Goal: Information Seeking & Learning: Find specific fact

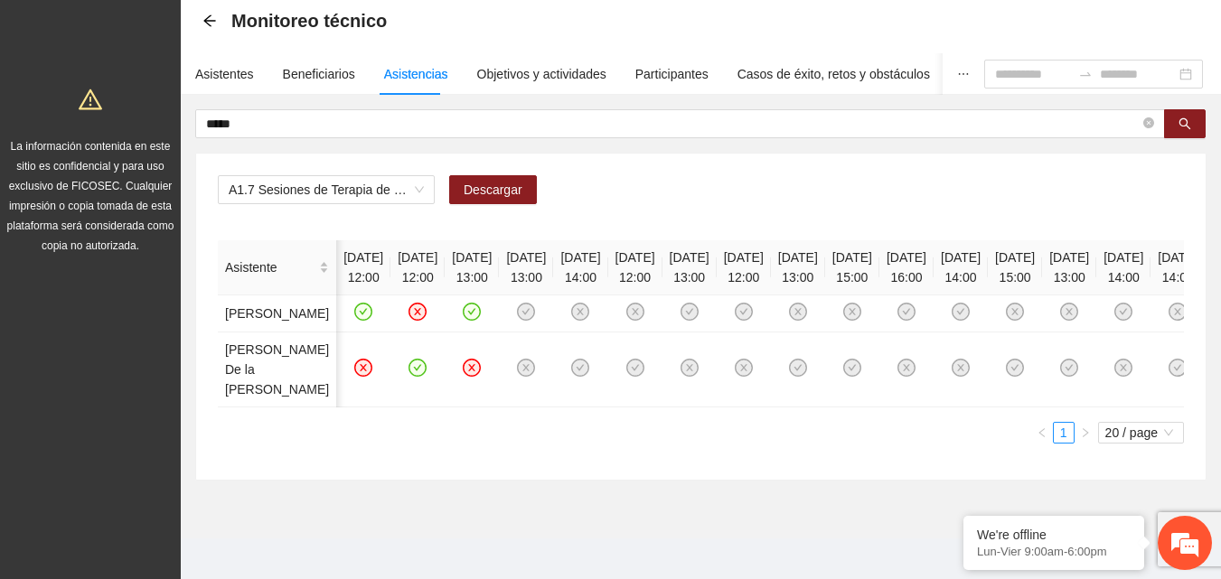
scroll to position [0, 897]
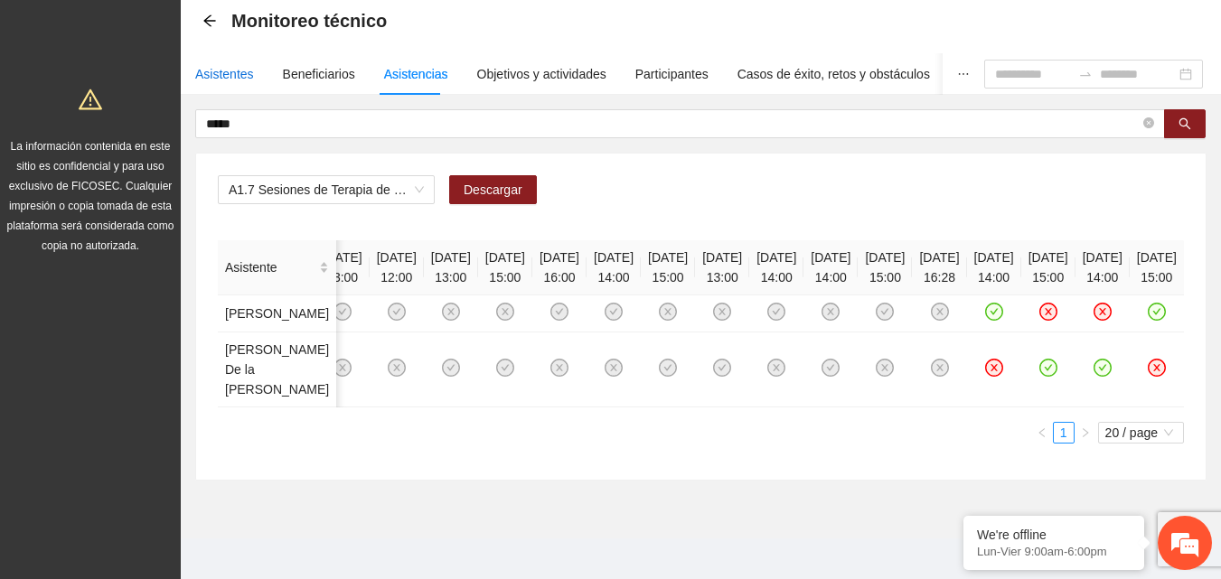
click at [221, 79] on div "Asistentes" at bounding box center [224, 74] width 59 height 20
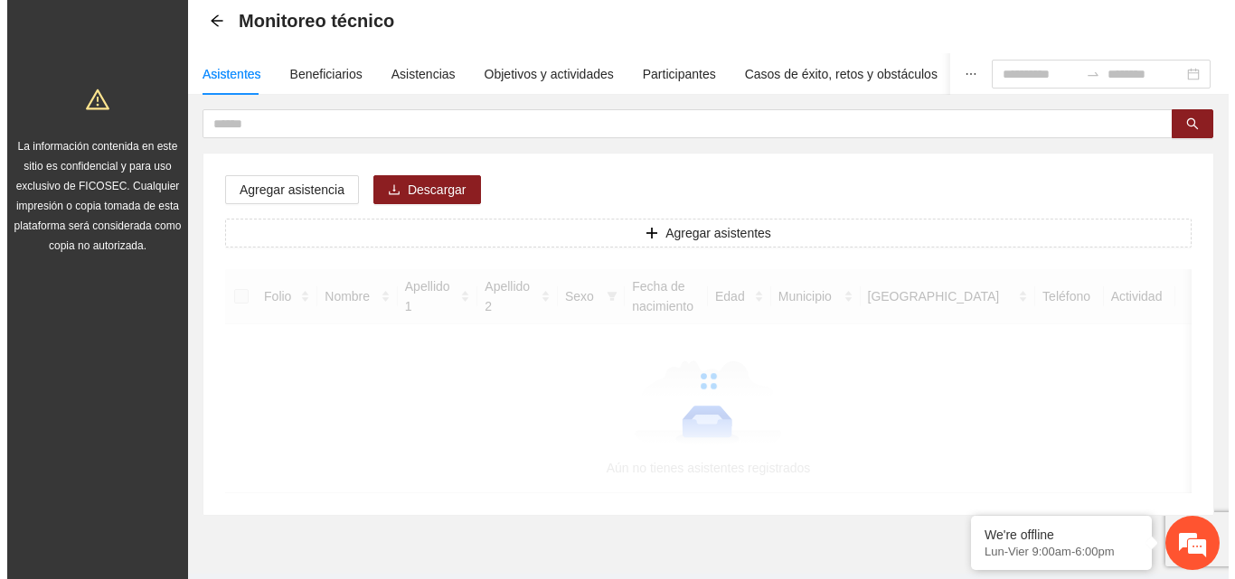
scroll to position [0, 0]
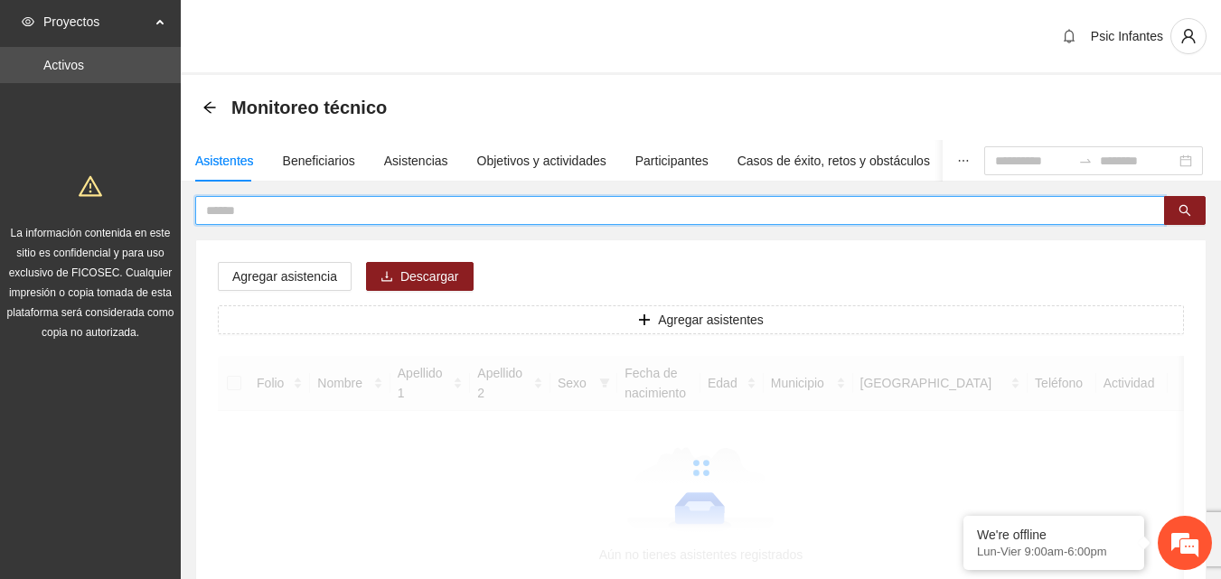
click at [297, 209] on input "text" at bounding box center [673, 211] width 934 height 20
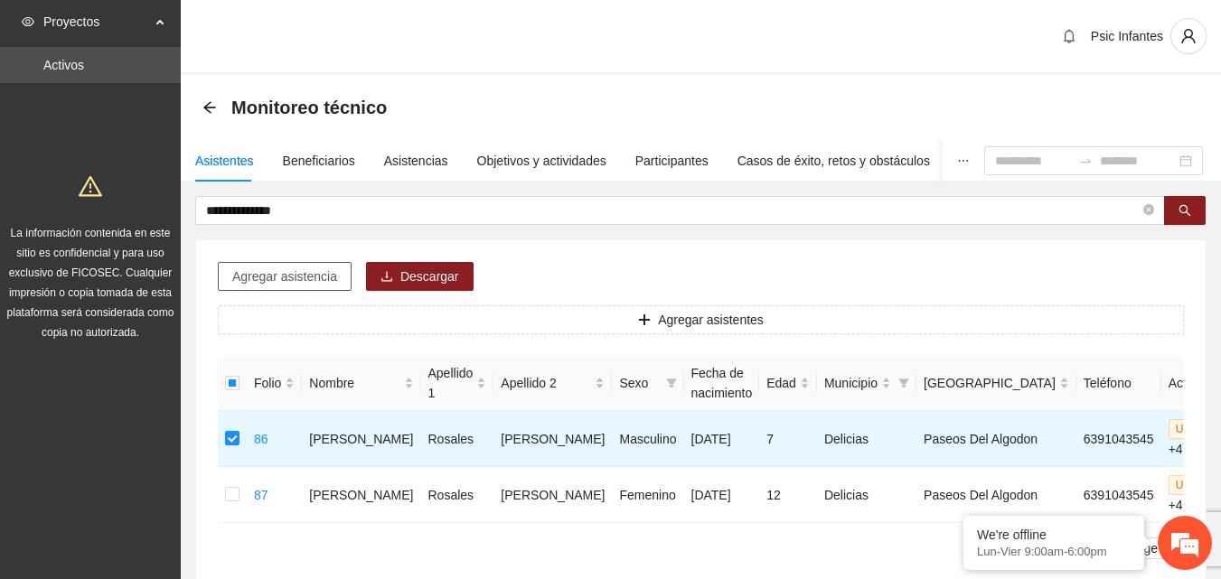
click at [269, 286] on span "Agregar asistencia" at bounding box center [284, 277] width 105 height 20
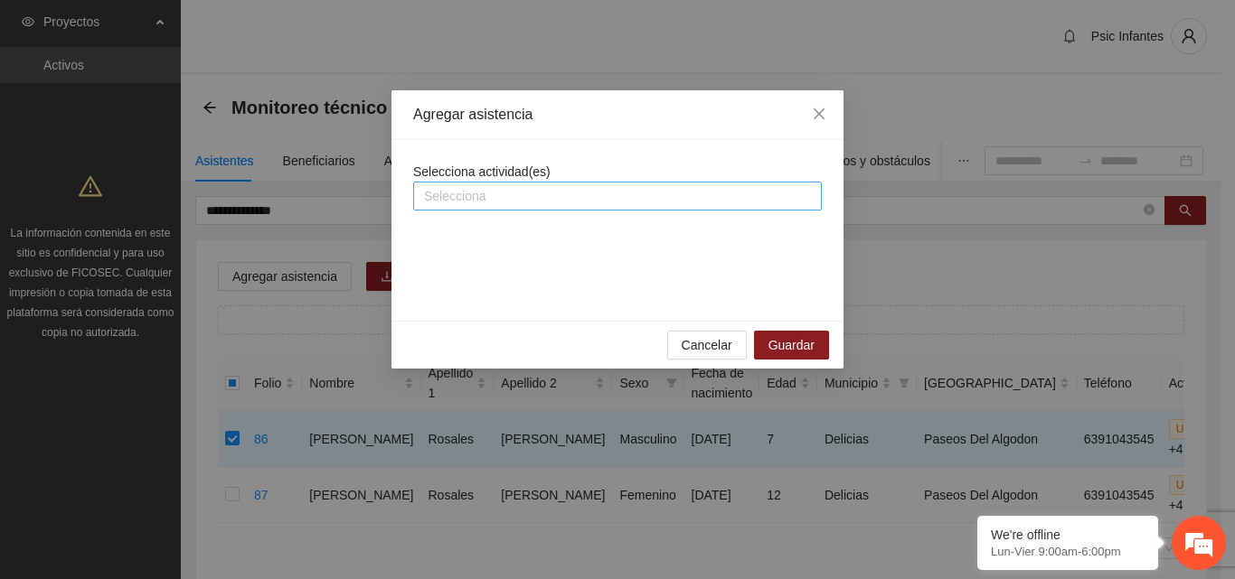
click at [529, 202] on div at bounding box center [617, 196] width 399 height 22
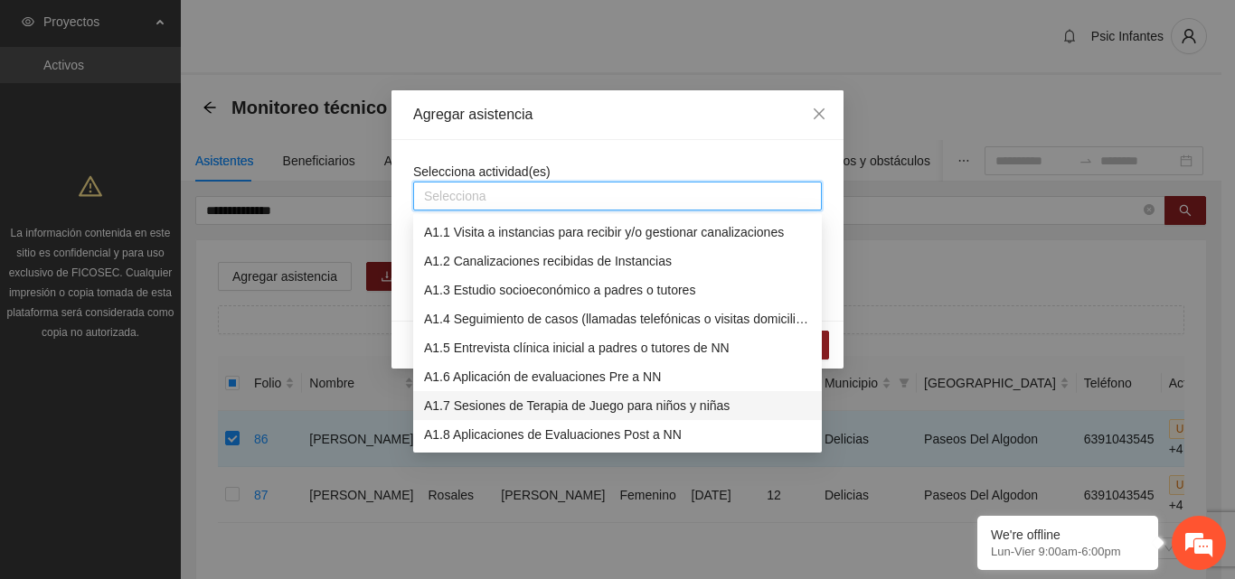
click at [579, 406] on div "A1.7 Sesiones de Terapia de Juego para niños y niñas" at bounding box center [617, 406] width 387 height 20
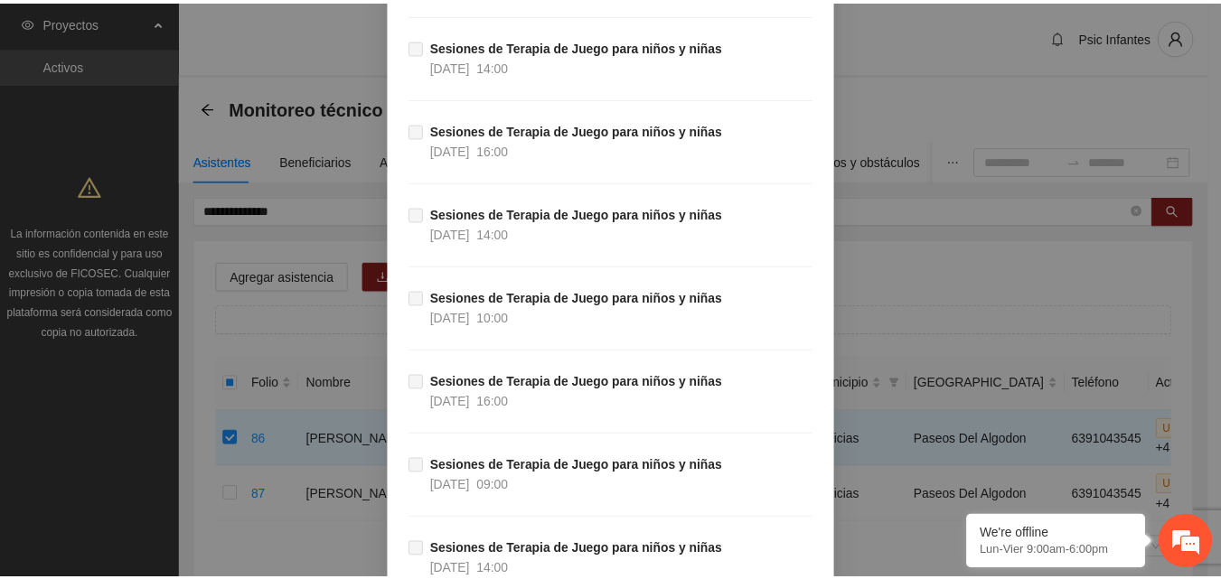
scroll to position [5525, 0]
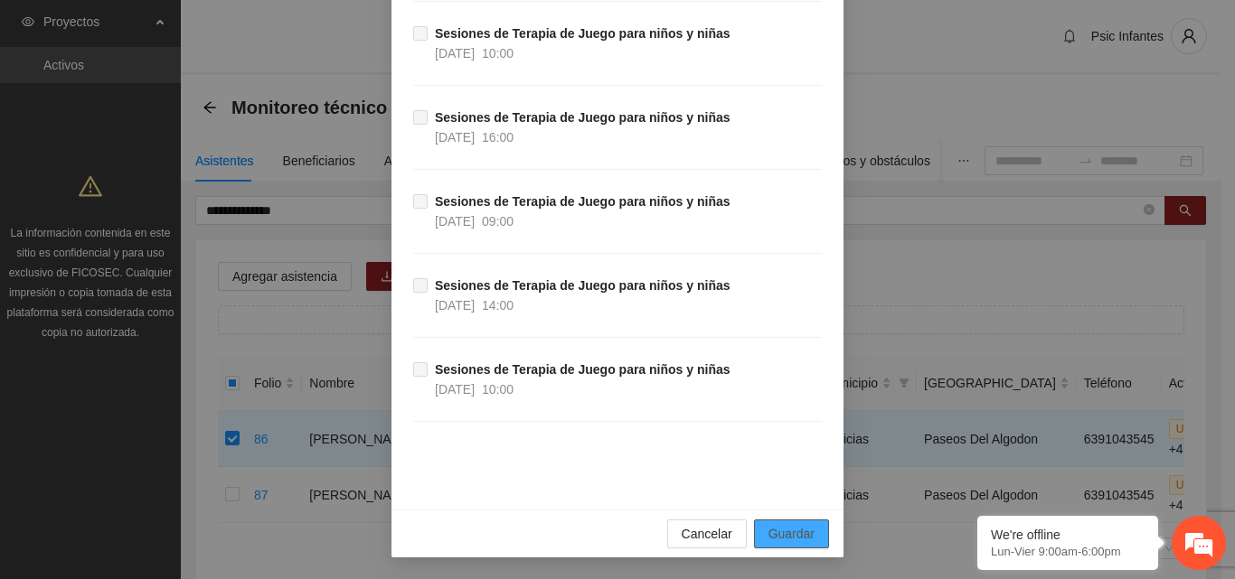
click at [784, 530] on span "Guardar" at bounding box center [791, 534] width 46 height 20
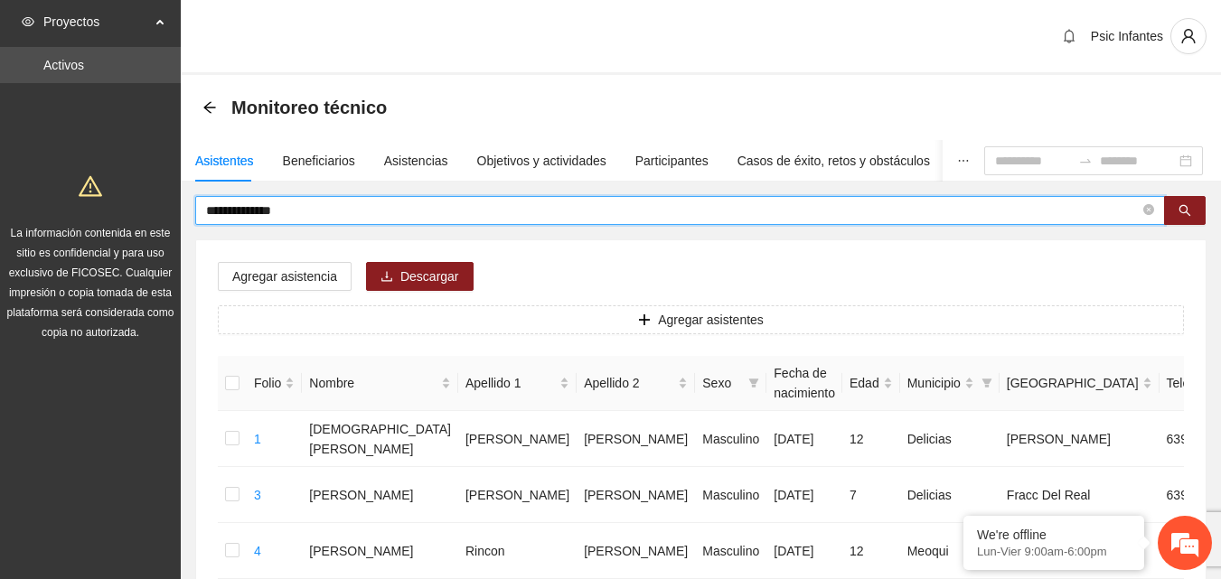
drag, startPoint x: 325, startPoint y: 216, endPoint x: 199, endPoint y: 199, distance: 127.7
click at [199, 199] on span "**********" at bounding box center [680, 210] width 970 height 29
type input "******"
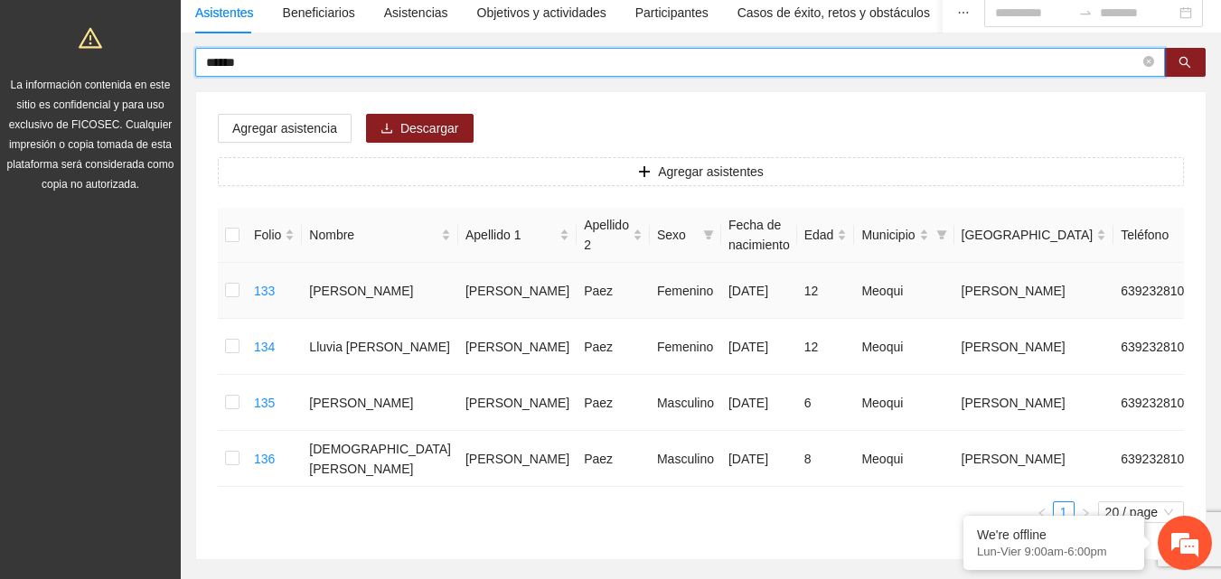
scroll to position [181, 0]
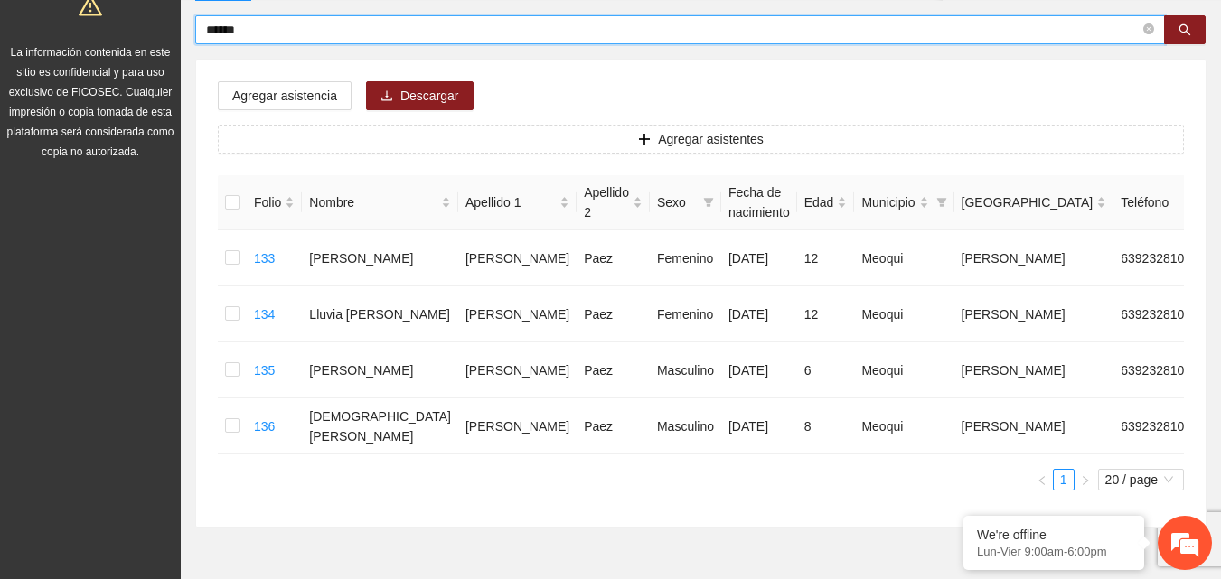
drag, startPoint x: 257, startPoint y: 37, endPoint x: 201, endPoint y: 36, distance: 56.0
click at [201, 36] on span "******" at bounding box center [680, 29] width 970 height 29
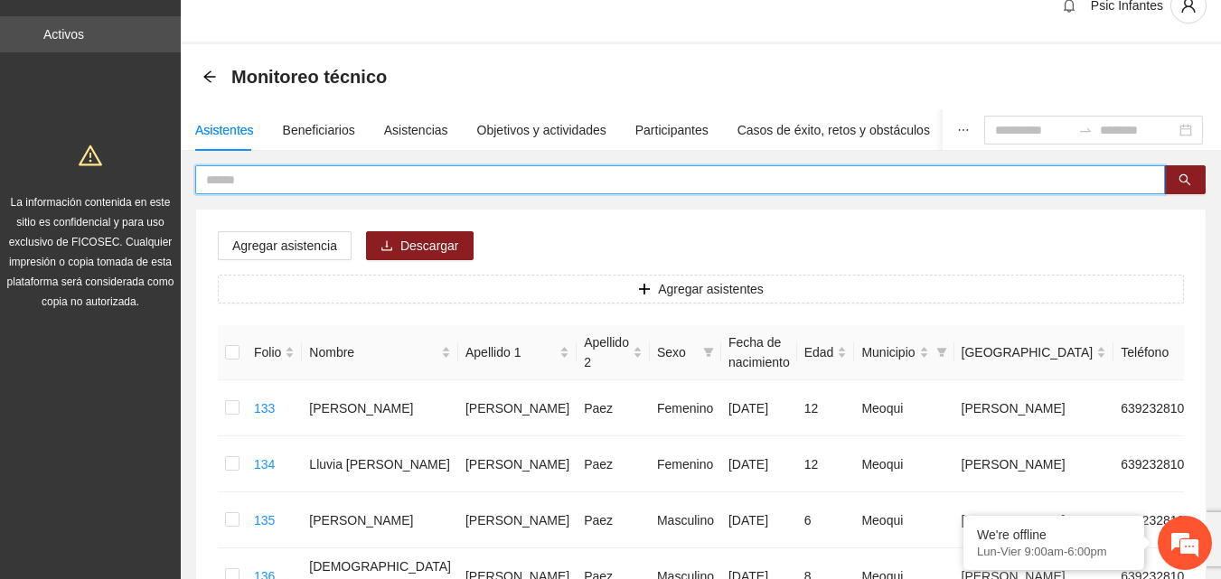
scroll to position [0, 0]
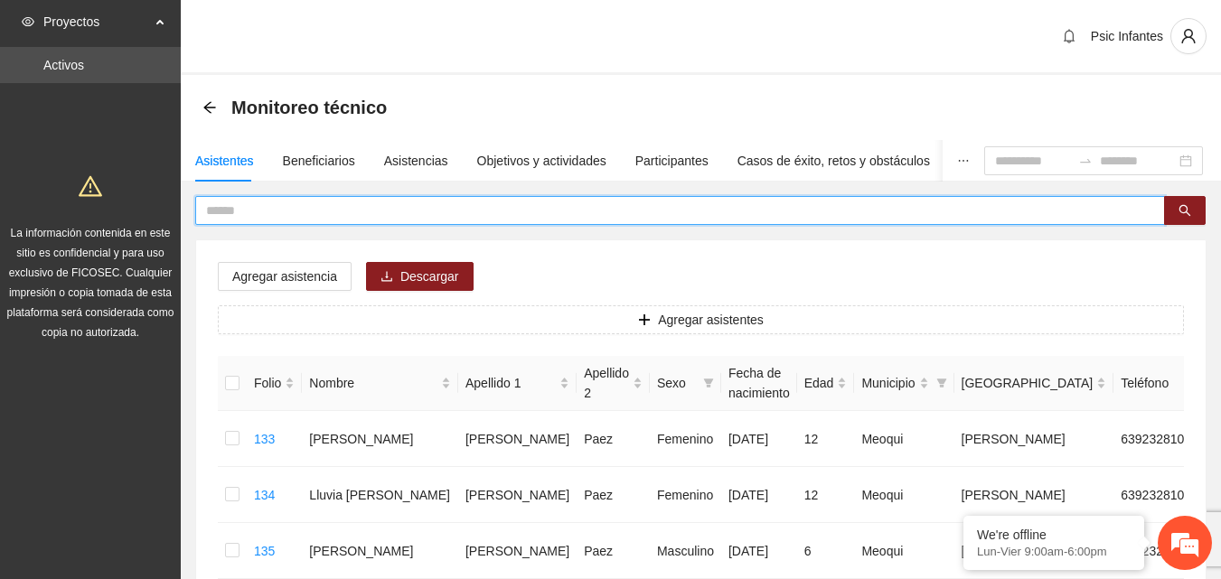
click at [319, 212] on input "text" at bounding box center [673, 211] width 934 height 20
click at [396, 155] on div "Asistencias" at bounding box center [416, 161] width 64 height 20
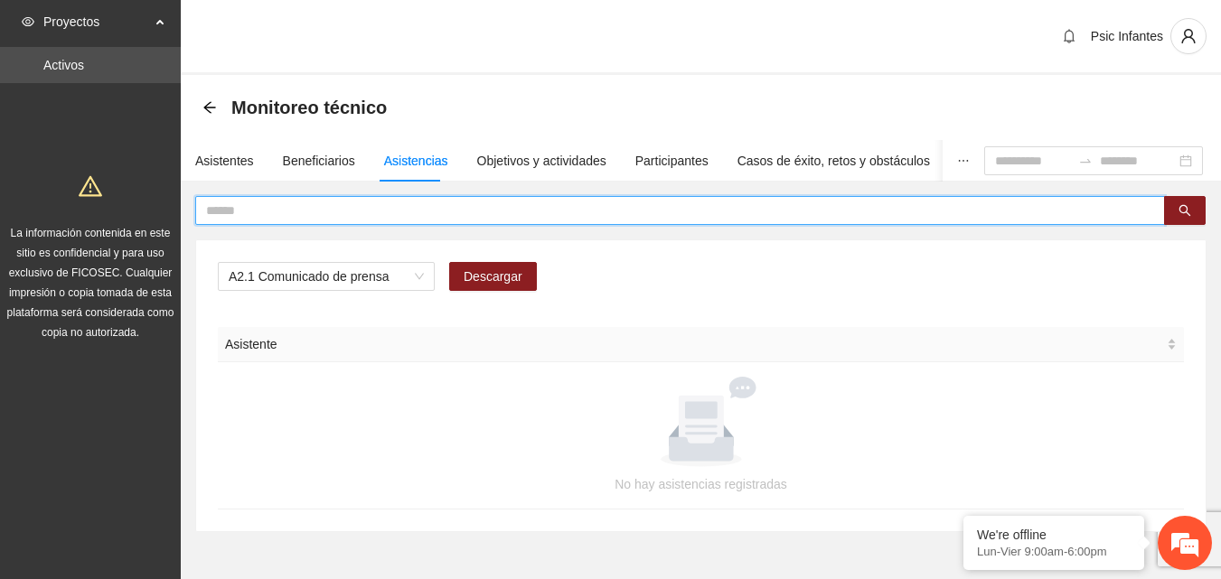
click at [404, 215] on input "text" at bounding box center [673, 211] width 934 height 20
click at [412, 277] on span "A2.1 Comunicado de prensa" at bounding box center [326, 276] width 195 height 27
type input "*******"
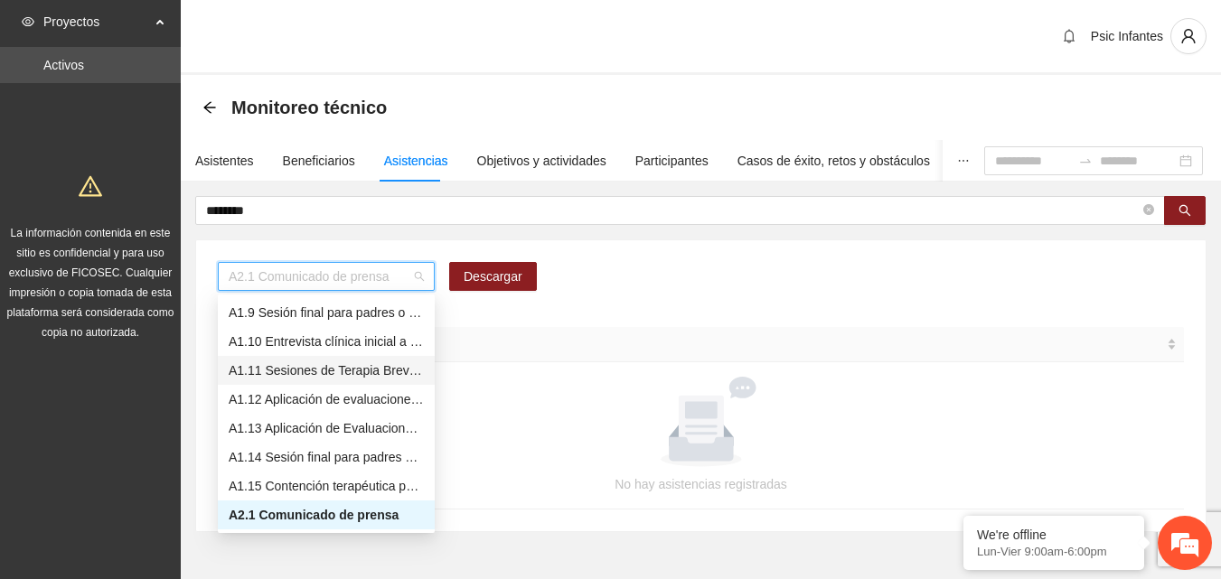
scroll to position [51, 0]
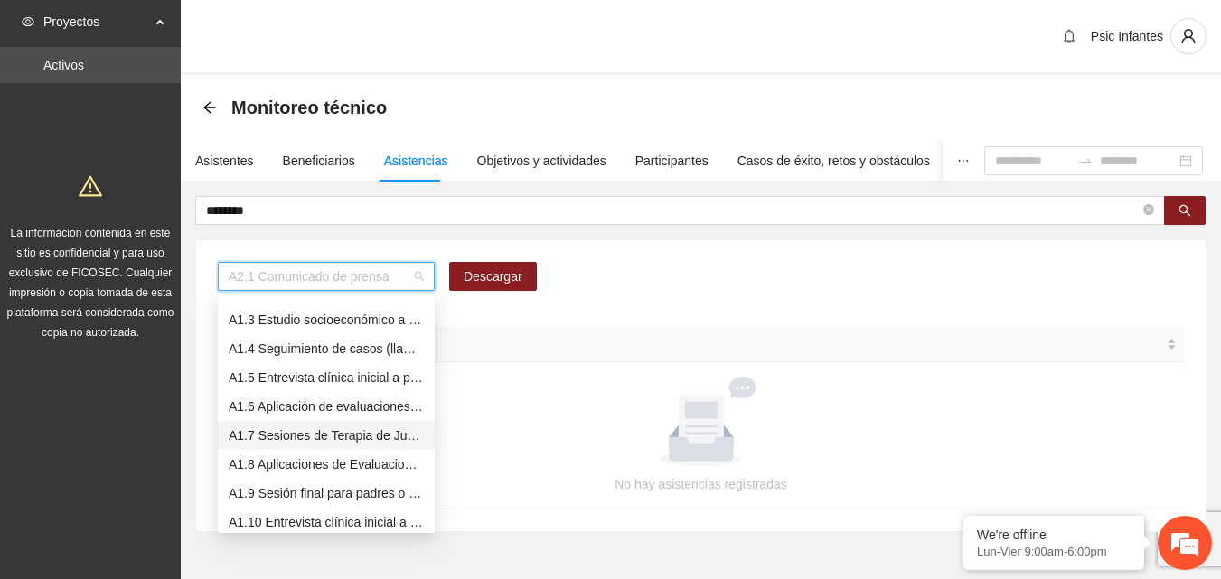
click at [342, 444] on div "A1.7 Sesiones de Terapia de Juego para niños y niñas" at bounding box center [326, 436] width 195 height 20
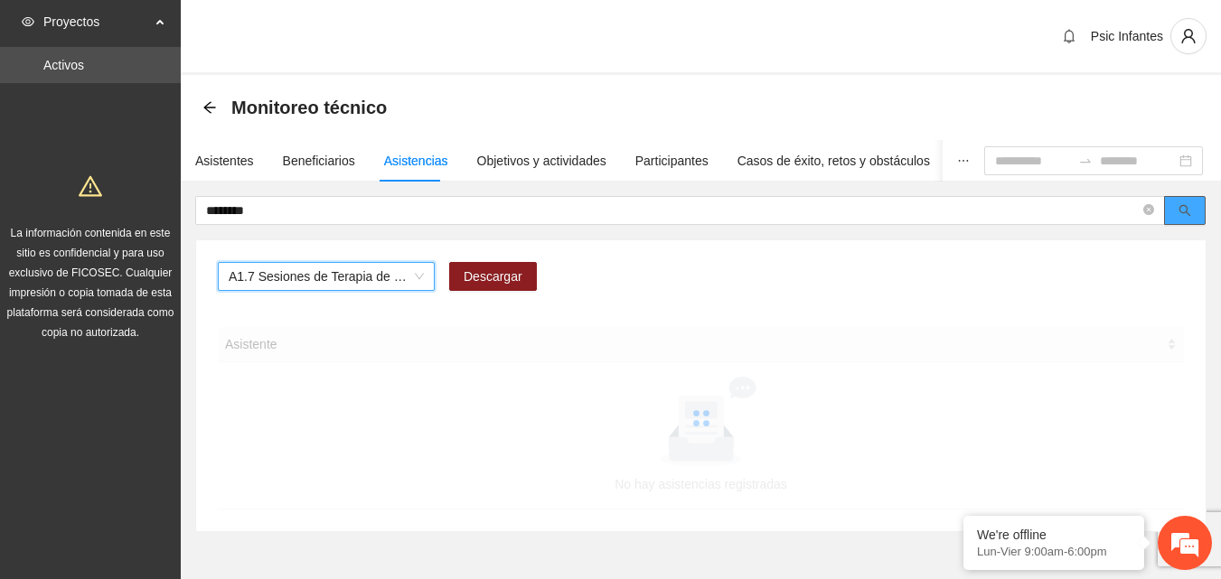
click at [1189, 211] on icon "search" at bounding box center [1184, 210] width 13 height 13
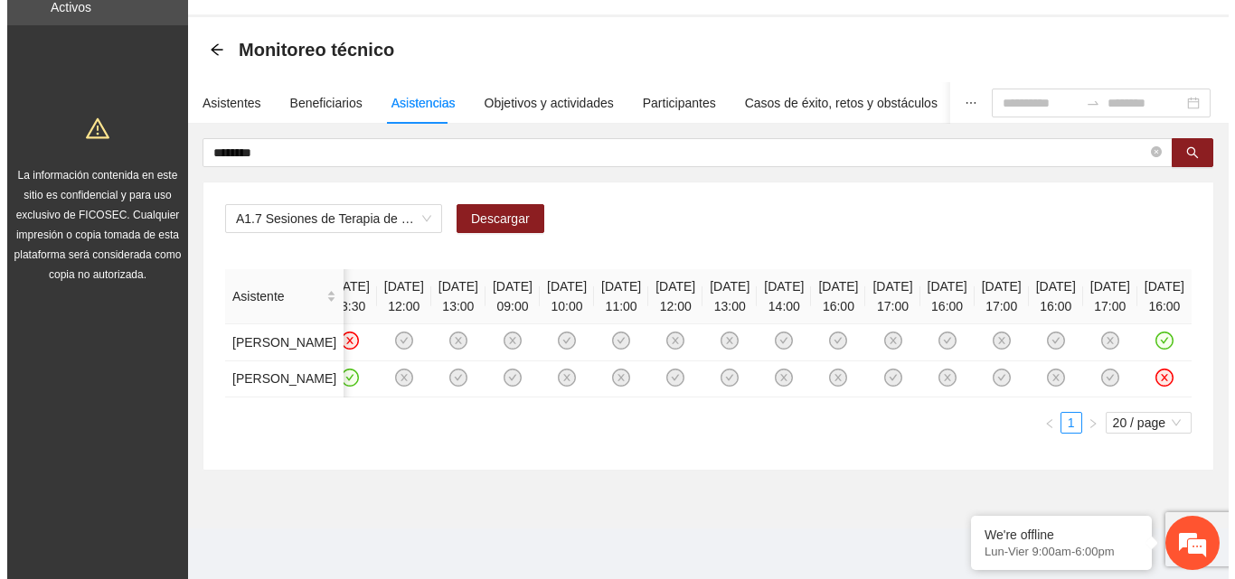
scroll to position [0, 0]
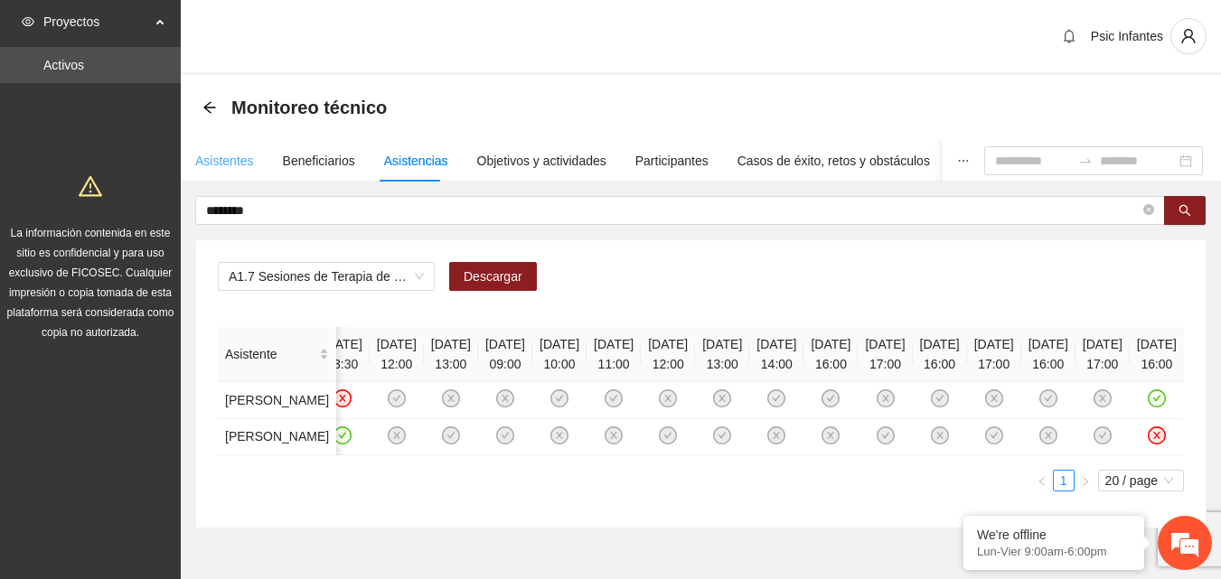
click at [222, 171] on div "Asistentes" at bounding box center [224, 161] width 59 height 42
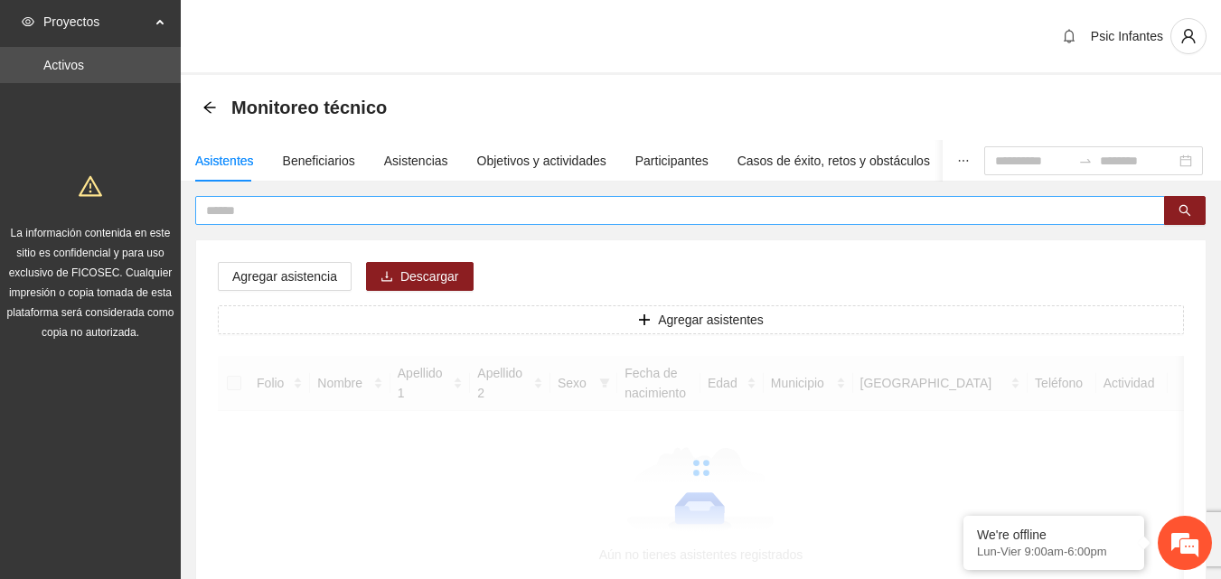
click at [273, 211] on input "text" at bounding box center [673, 211] width 934 height 20
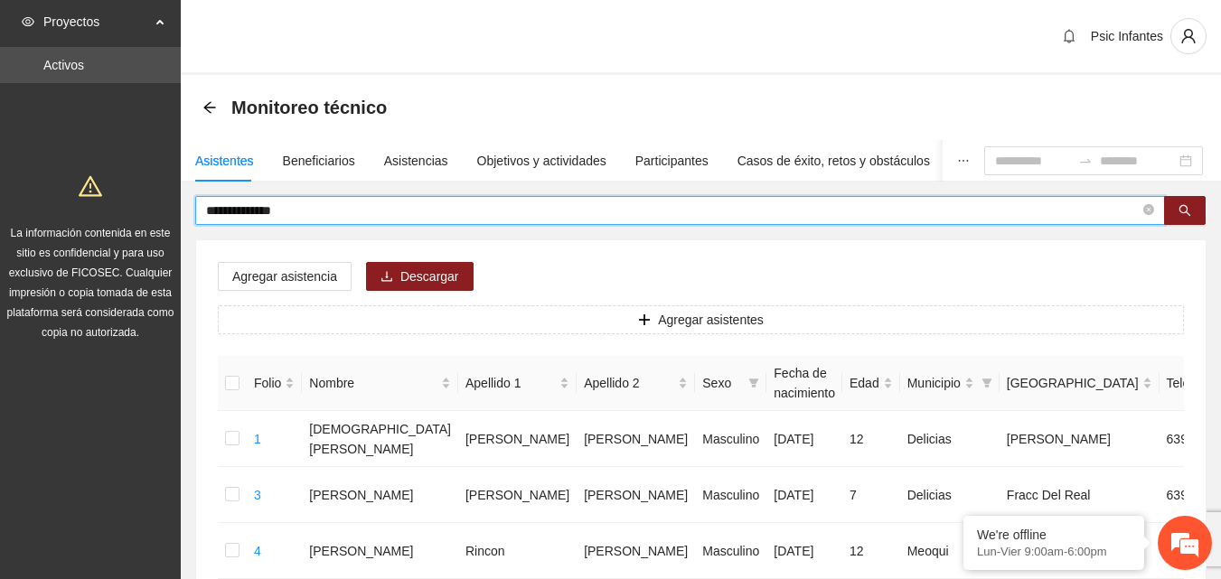
type input "**********"
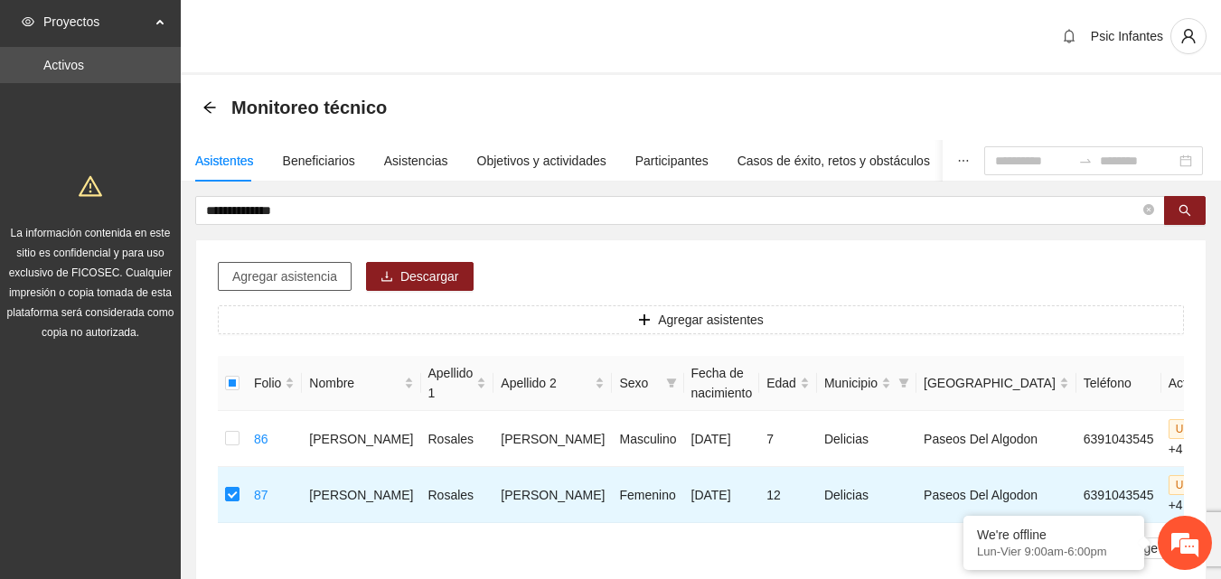
click at [281, 275] on span "Agregar asistencia" at bounding box center [284, 277] width 105 height 20
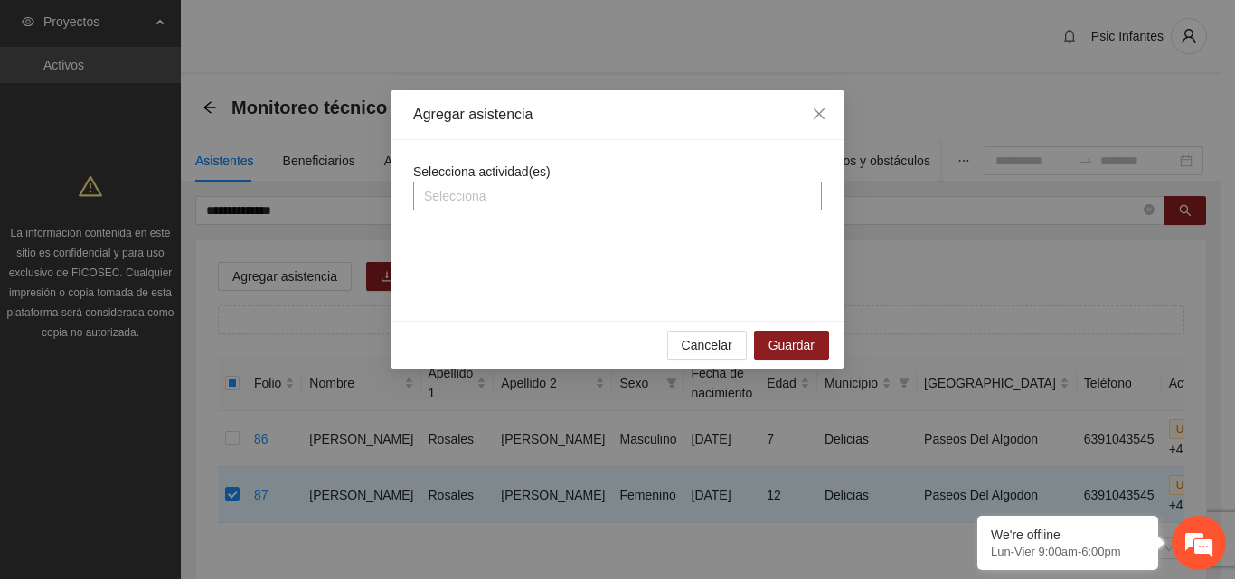
click at [500, 198] on div at bounding box center [617, 196] width 399 height 22
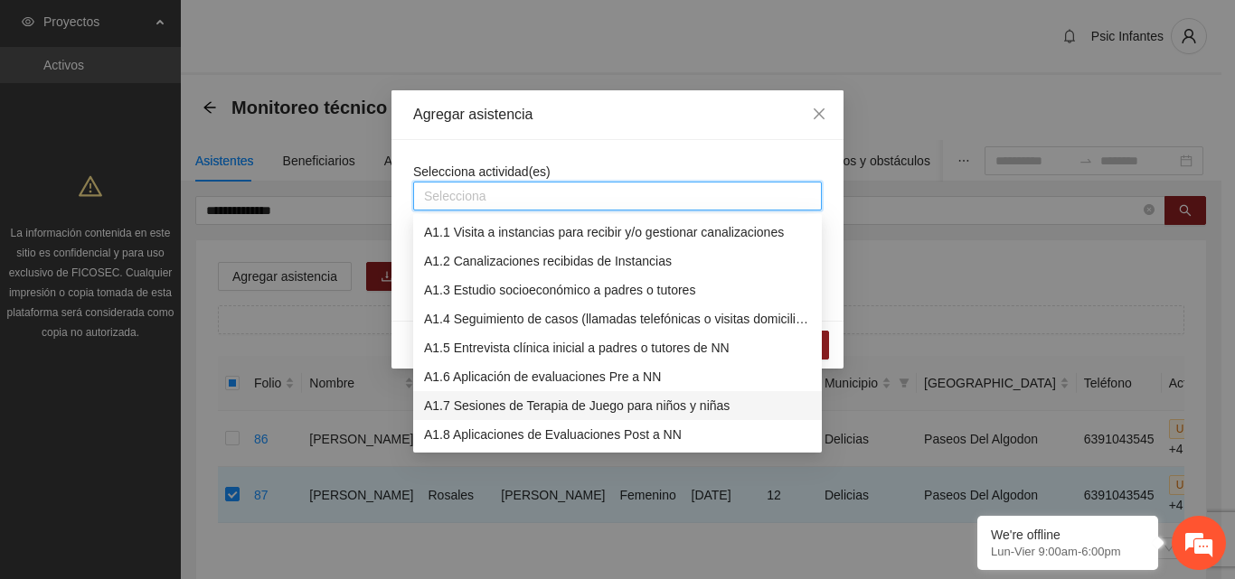
click at [500, 407] on div "A1.7 Sesiones de Terapia de Juego para niños y niñas" at bounding box center [617, 406] width 387 height 20
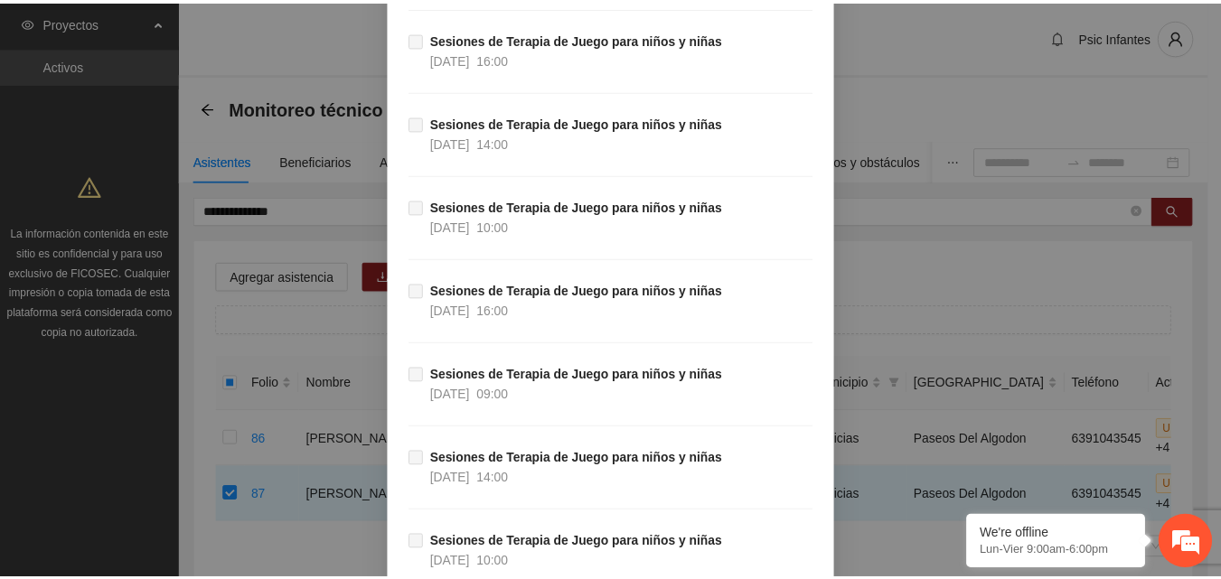
scroll to position [5525, 0]
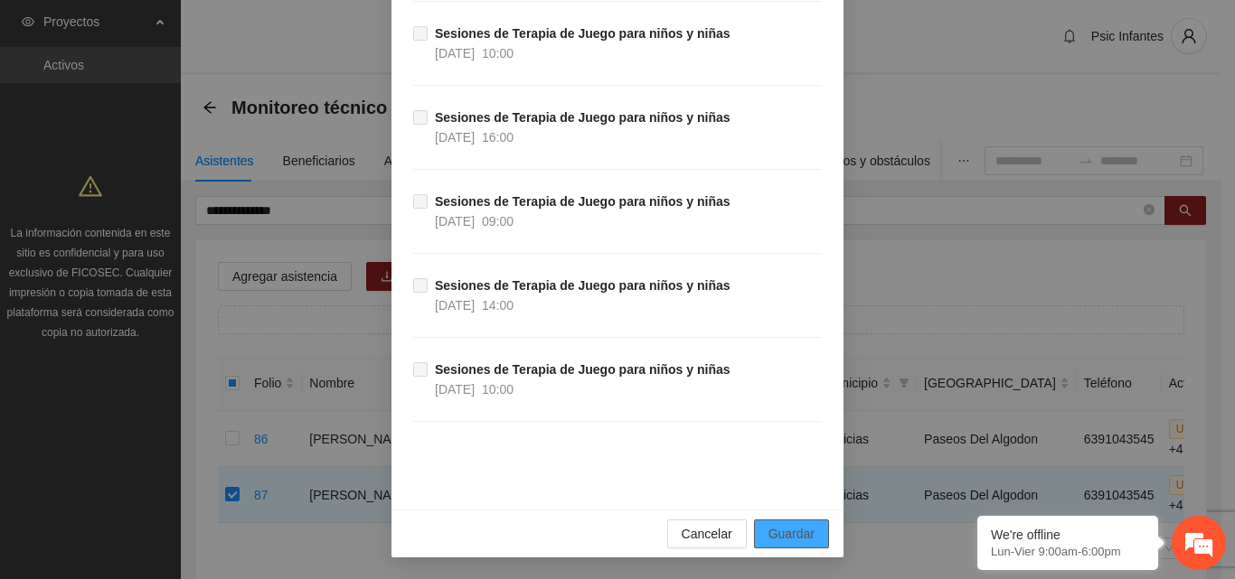
click at [783, 530] on span "Guardar" at bounding box center [791, 534] width 46 height 20
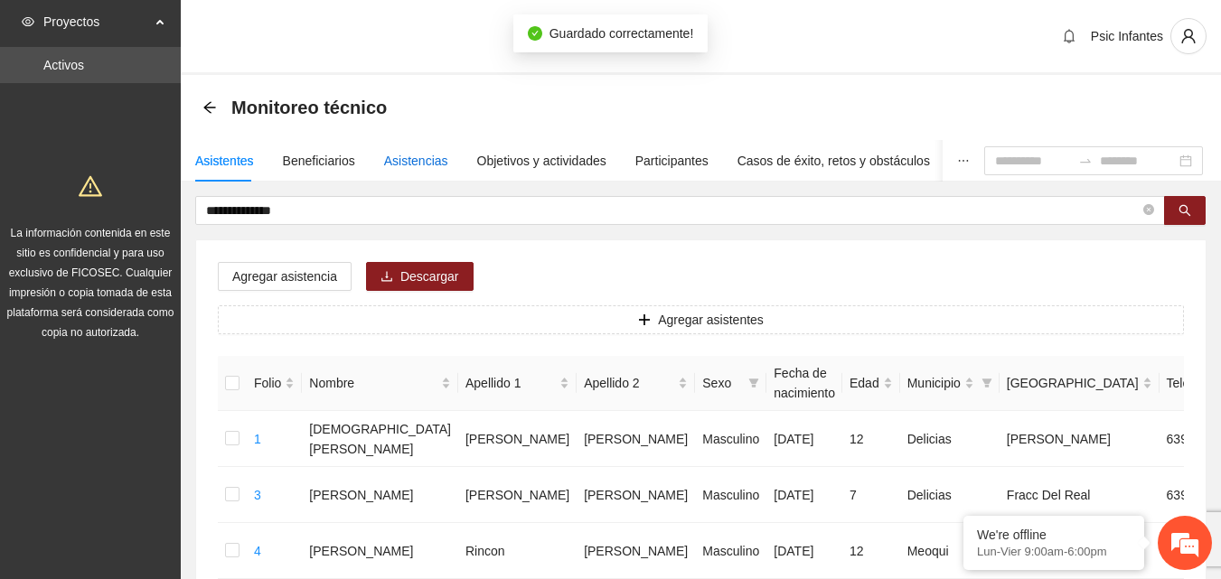
click at [426, 157] on div "Asistencias" at bounding box center [416, 161] width 64 height 20
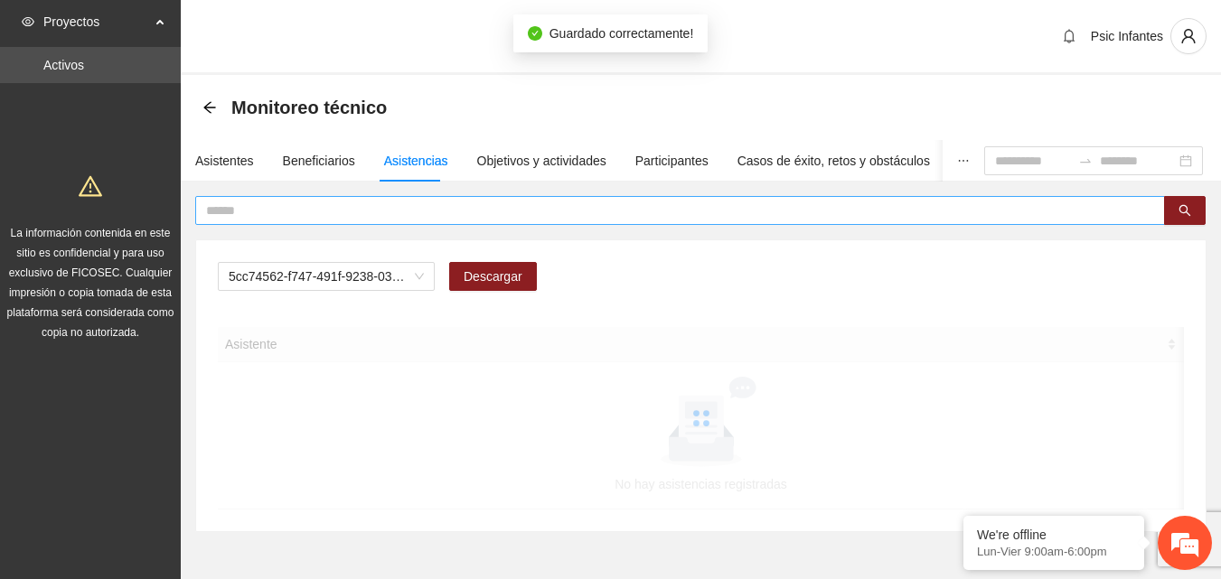
click at [433, 206] on input "text" at bounding box center [673, 211] width 934 height 20
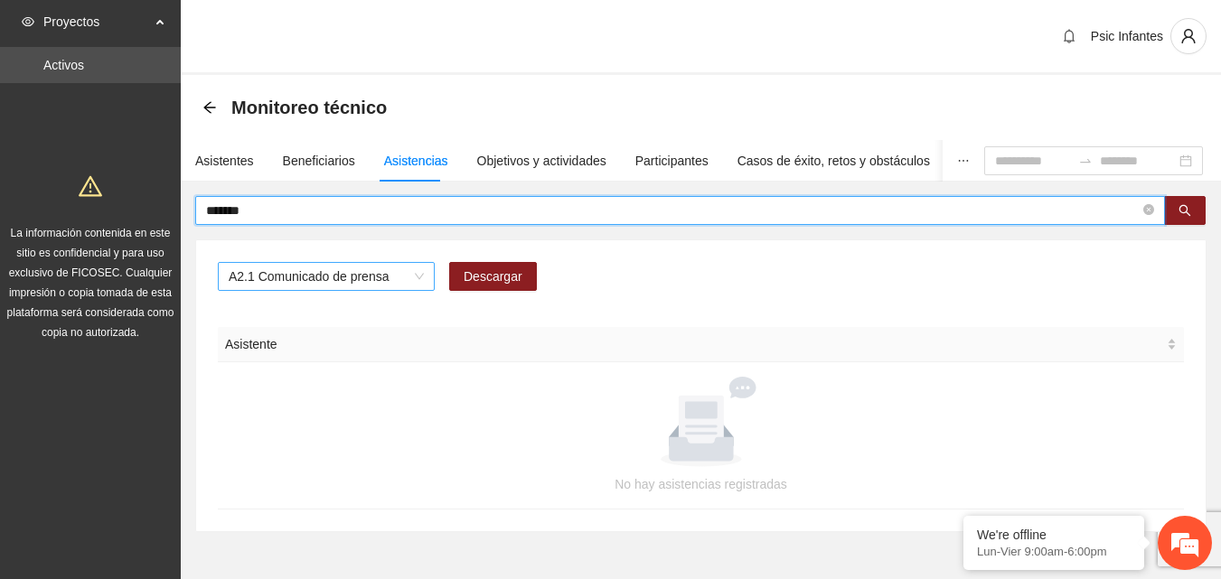
click at [418, 290] on div "A2.1 Comunicado de prensa" at bounding box center [326, 276] width 217 height 29
type input "*******"
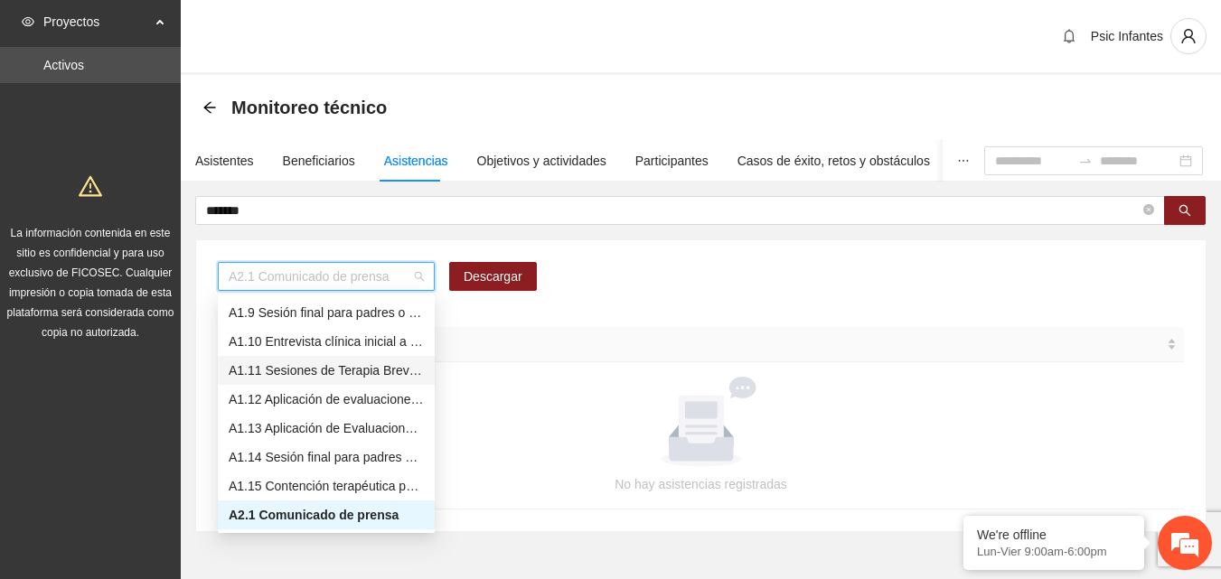
scroll to position [141, 0]
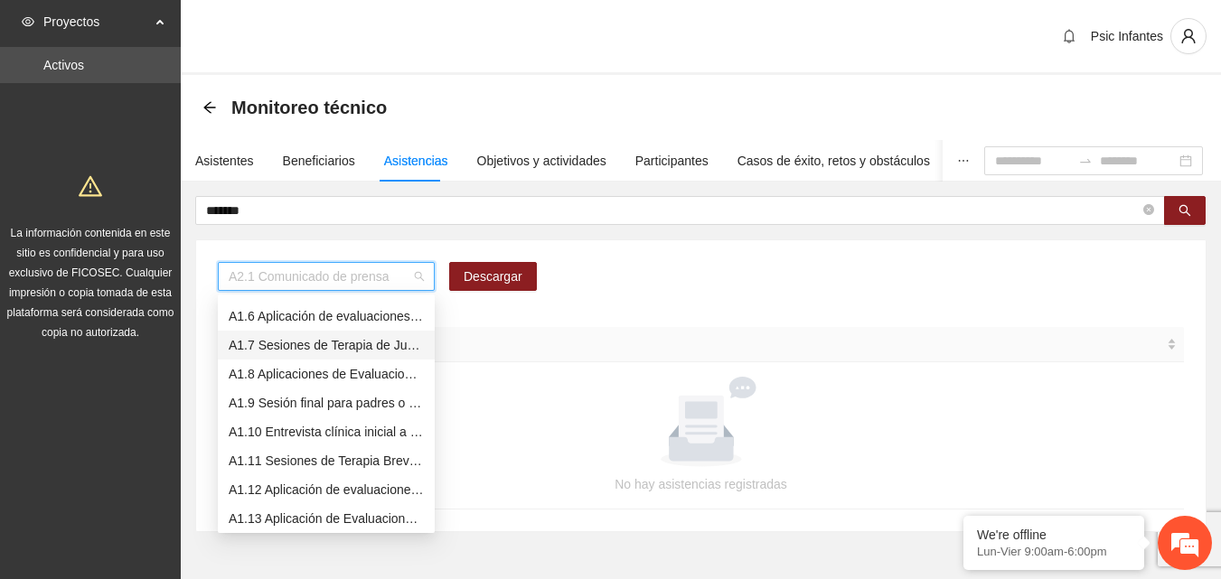
click at [334, 351] on div "A1.7 Sesiones de Terapia de Juego para niños y niñas" at bounding box center [326, 345] width 195 height 20
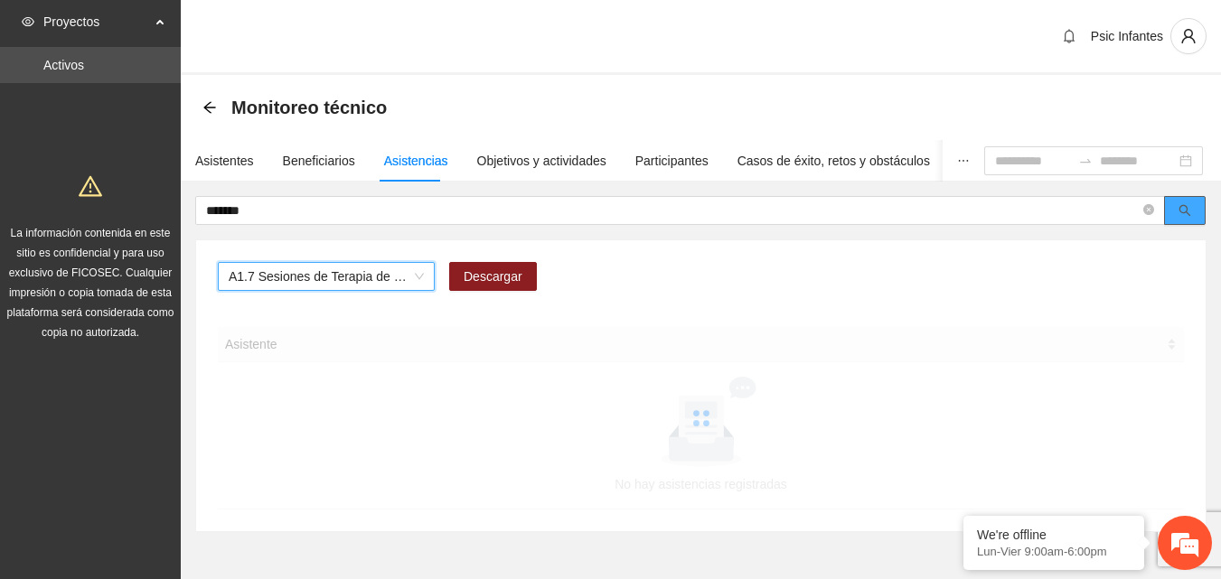
click at [1178, 198] on button "button" at bounding box center [1185, 210] width 42 height 29
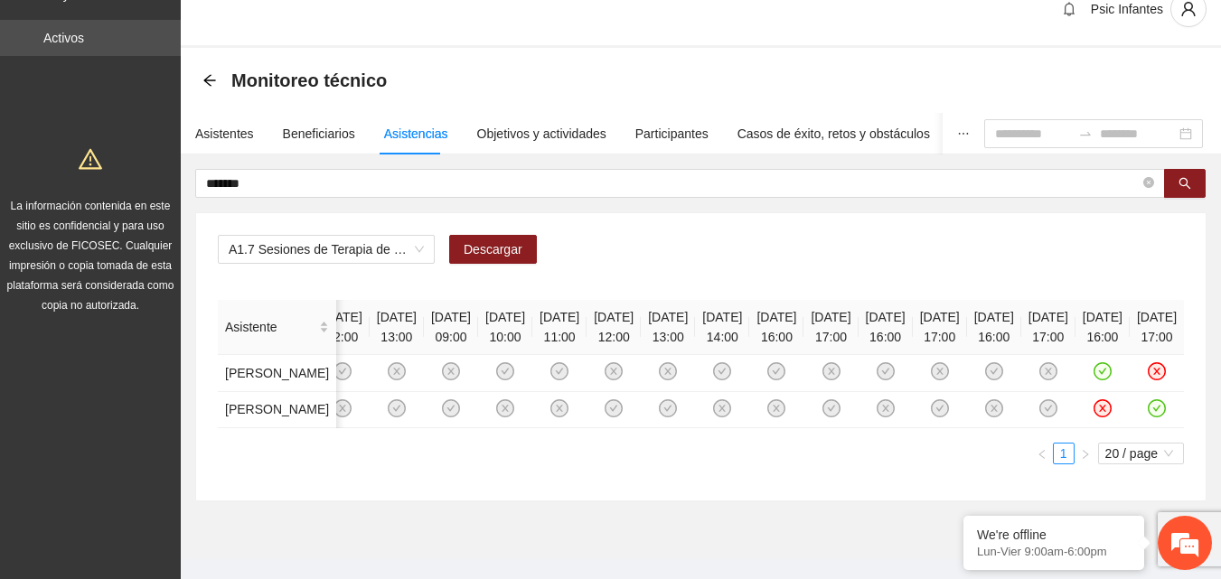
scroll to position [0, 0]
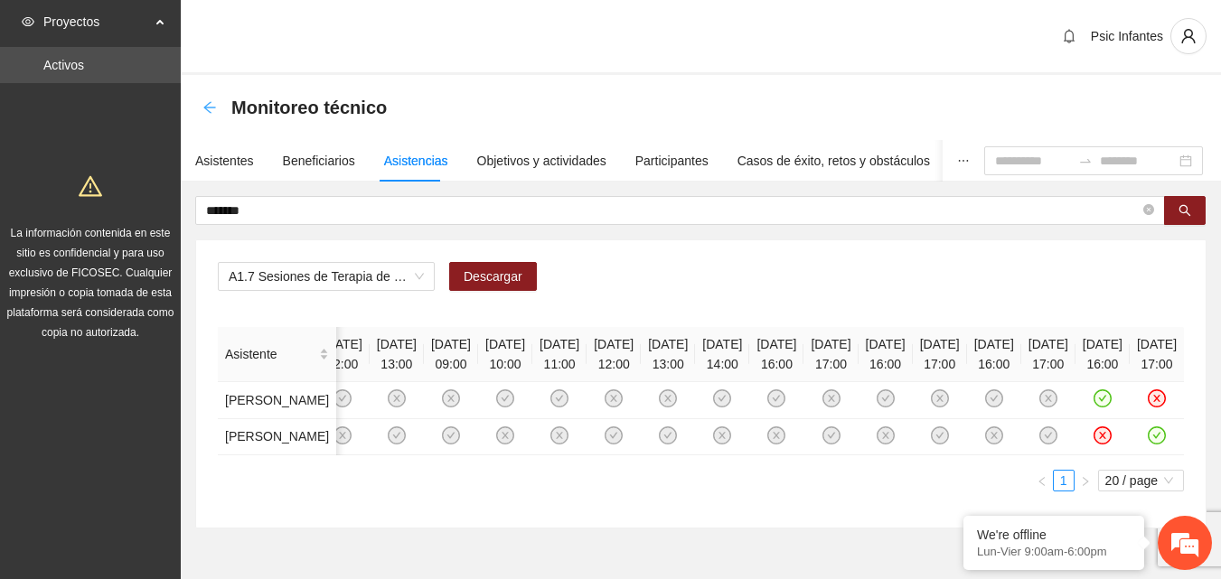
click at [212, 113] on icon "arrow-left" at bounding box center [209, 107] width 14 height 14
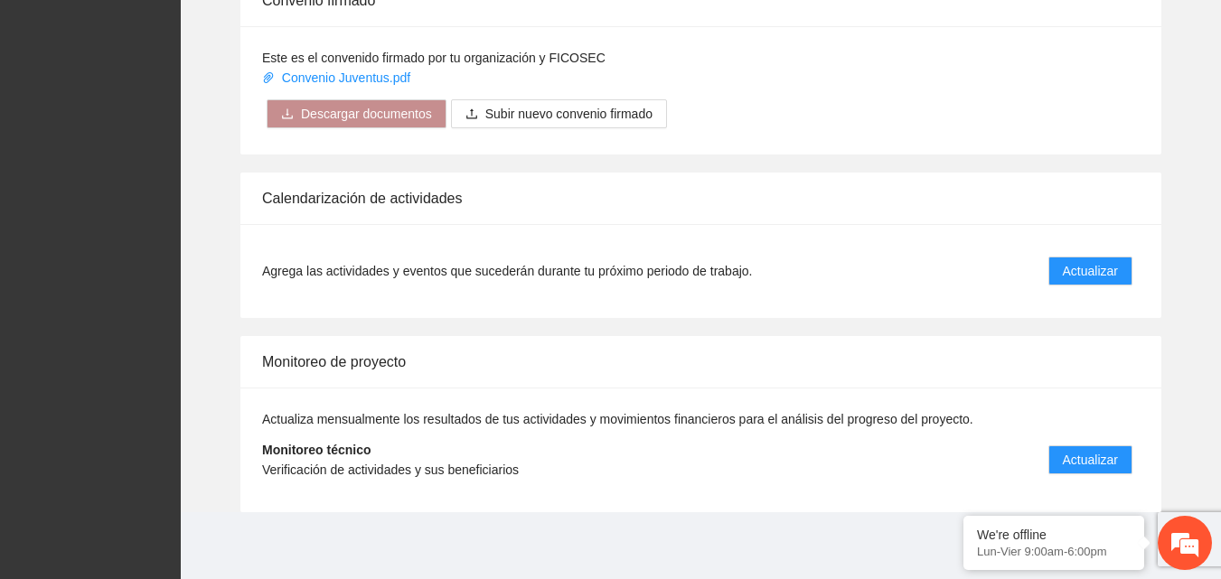
scroll to position [1450, 0]
click at [1082, 449] on span "Actualizar" at bounding box center [1090, 458] width 55 height 20
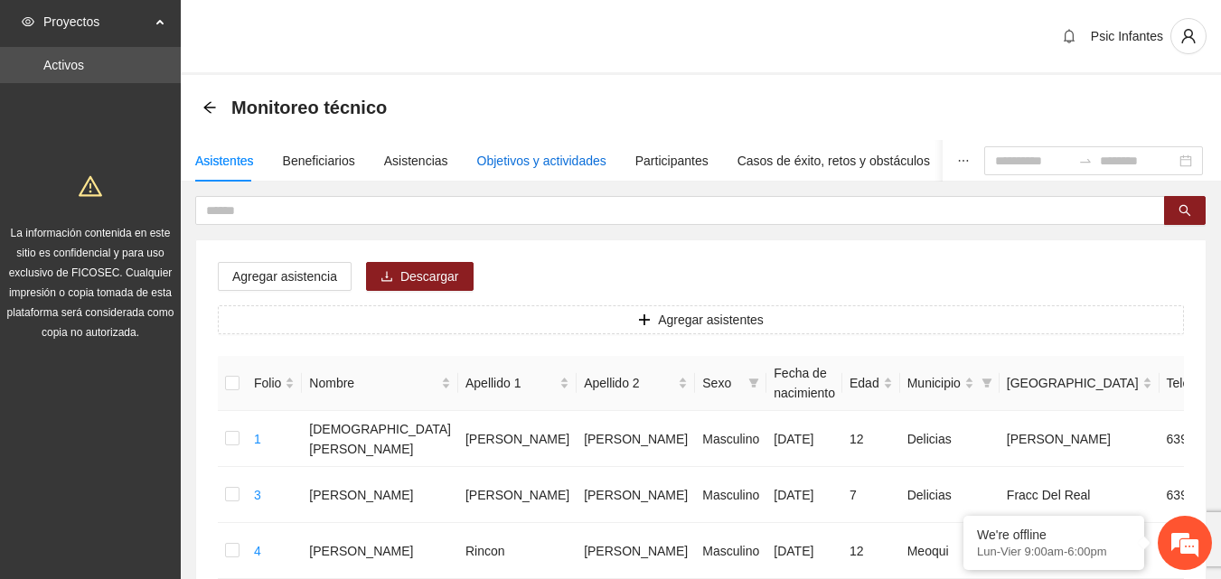
click at [530, 154] on div "Objetivos y actividades" at bounding box center [541, 161] width 129 height 20
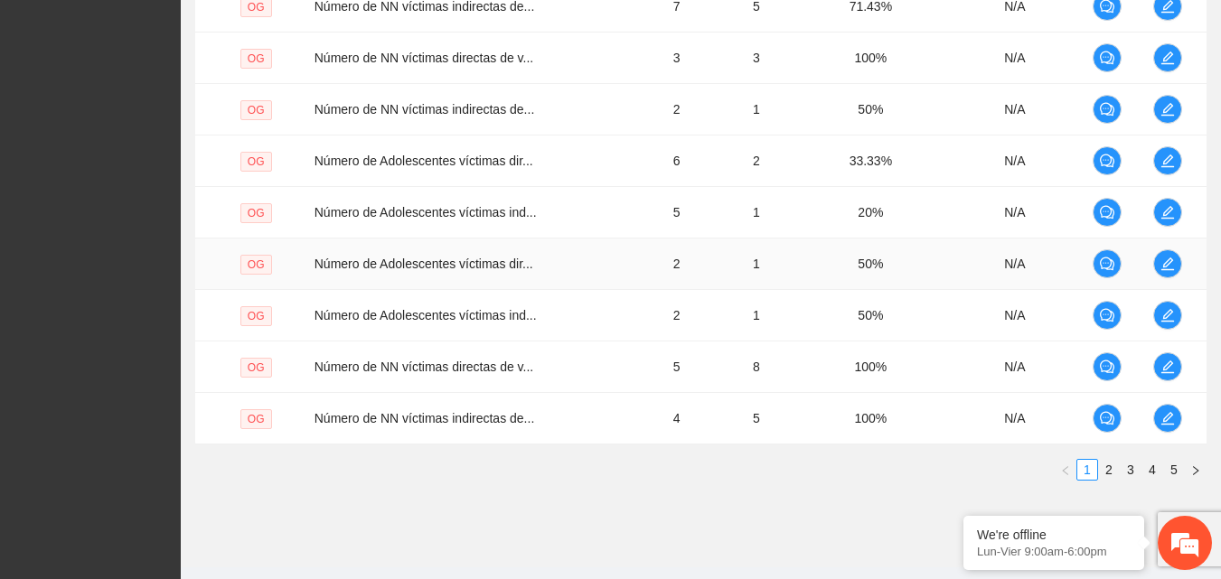
scroll to position [604, 0]
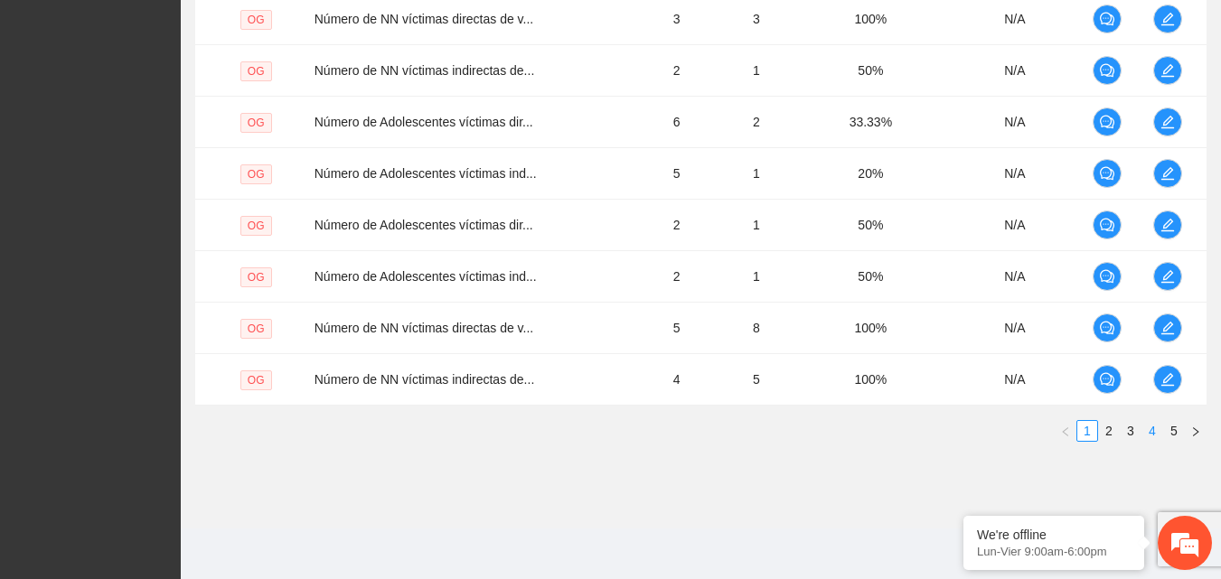
click at [1150, 437] on link "4" at bounding box center [1152, 431] width 20 height 20
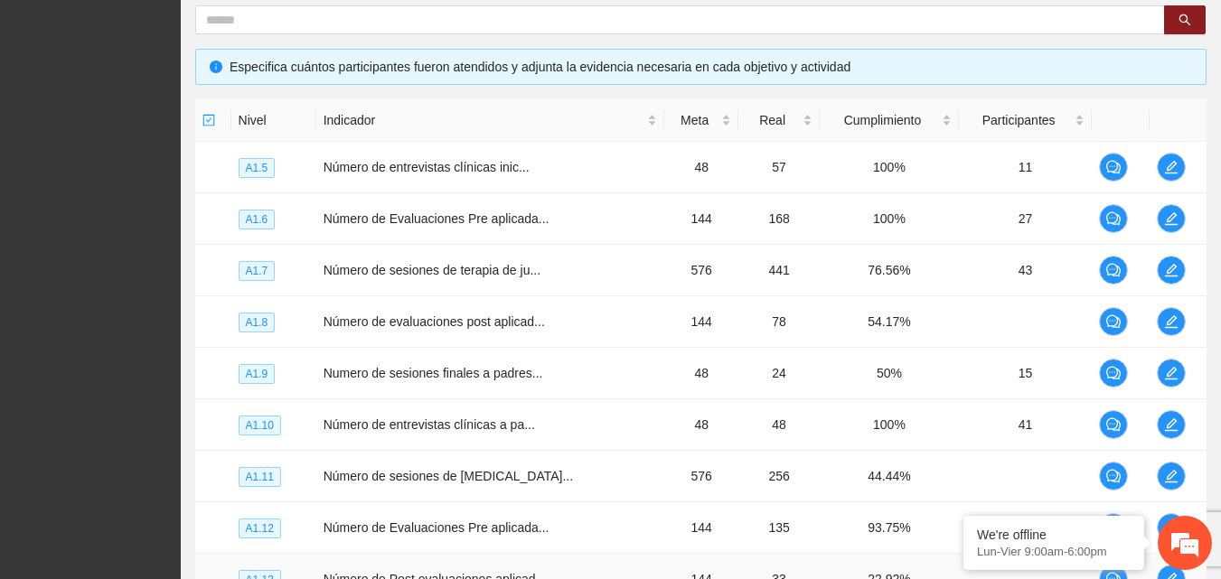
scroll to position [333, 0]
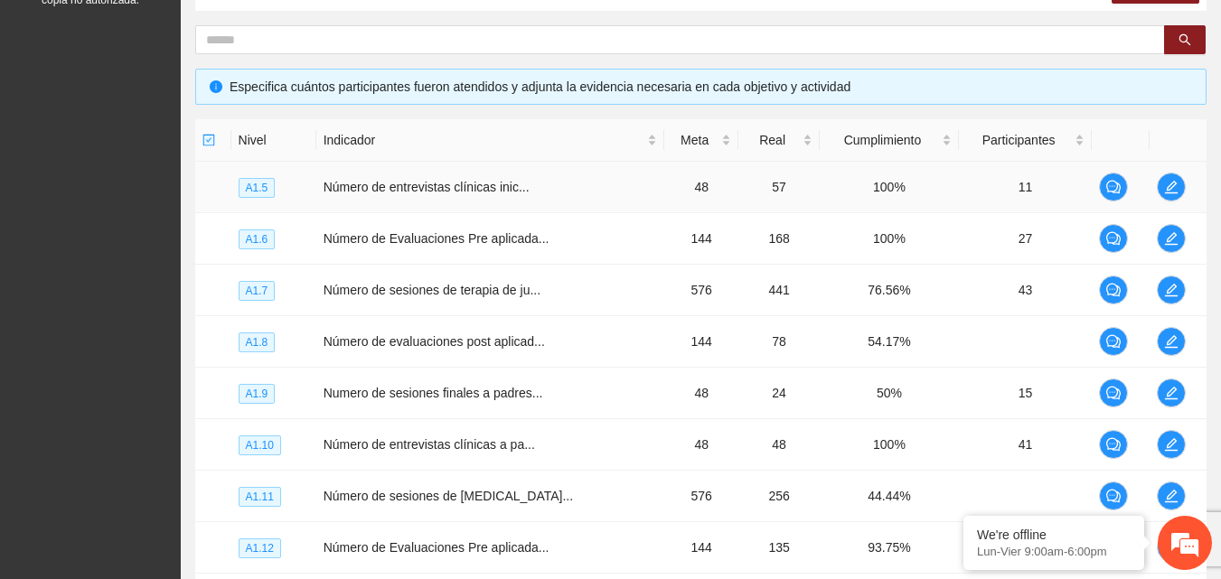
click at [506, 192] on span "Número de entrevistas clínicas inic..." at bounding box center [427, 187] width 206 height 14
click at [1165, 192] on icon "edit" at bounding box center [1171, 187] width 13 height 13
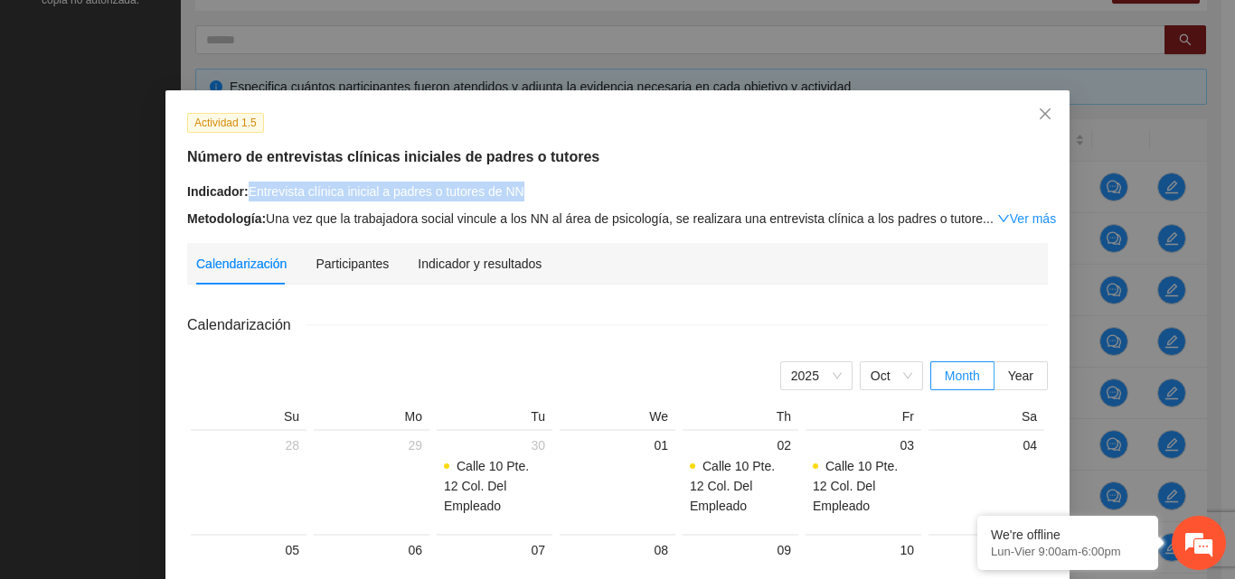
drag, startPoint x: 538, startPoint y: 189, endPoint x: 242, endPoint y: 196, distance: 295.6
click at [242, 196] on div "Indicador: Entrevista clínica inicial a padres o tutores de NN" at bounding box center [617, 192] width 860 height 20
copy div "Entrevista clínica inicial a padres o tutores de NN"
click at [1040, 108] on icon "close" at bounding box center [1044, 114] width 14 height 14
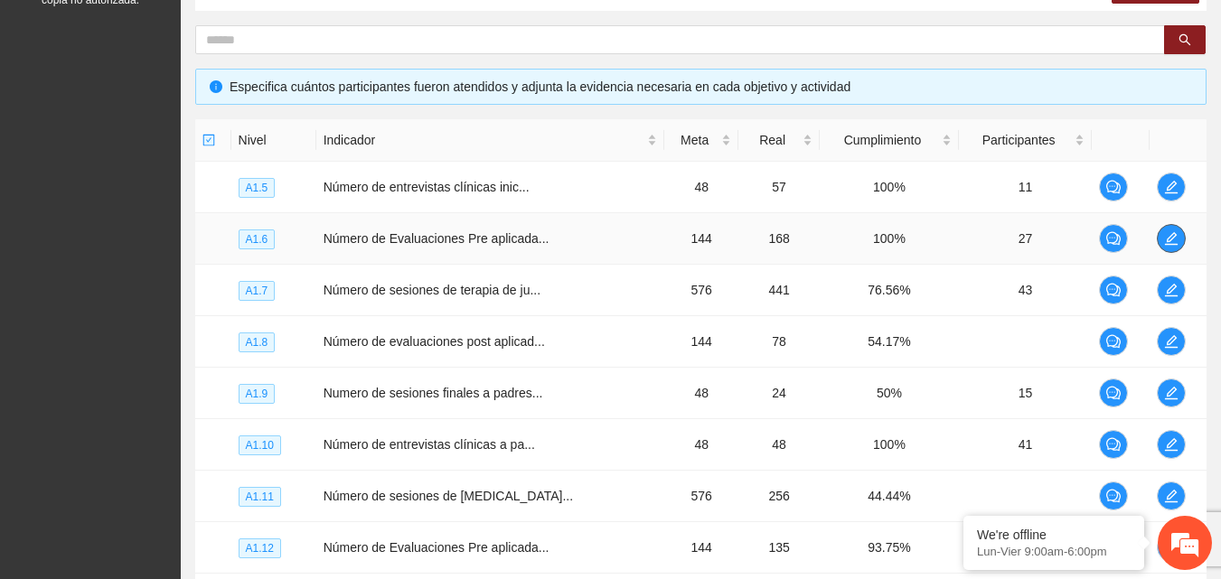
click at [1167, 238] on icon "edit" at bounding box center [1171, 238] width 13 height 13
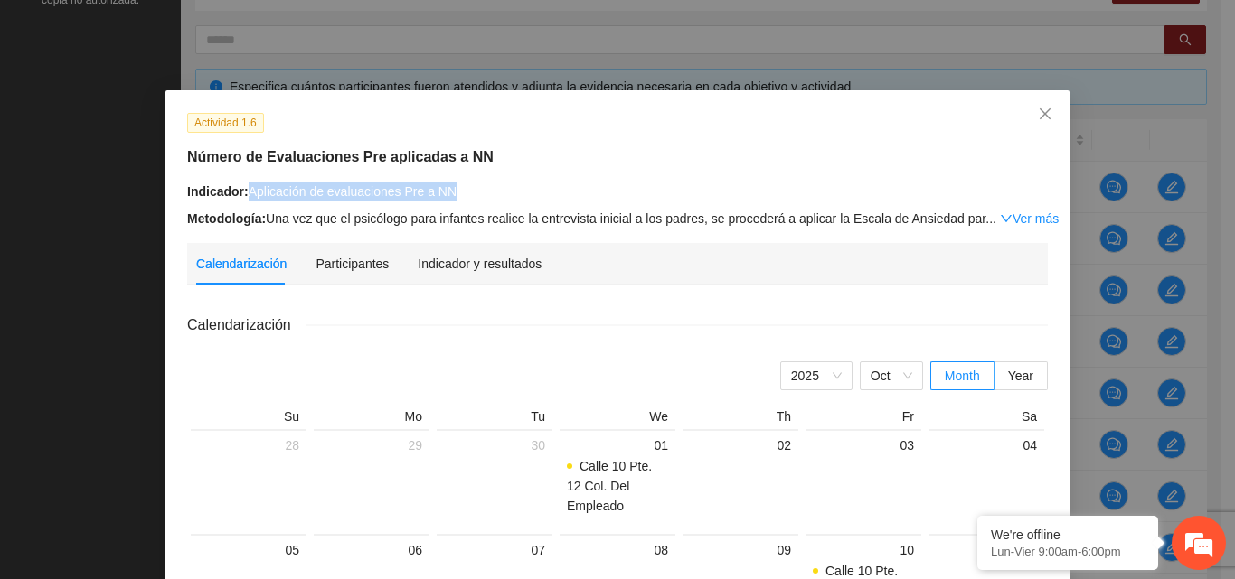
drag, startPoint x: 453, startPoint y: 187, endPoint x: 240, endPoint y: 201, distance: 212.8
click at [240, 201] on div "Indicador: Aplicación de evaluaciones Pre a NN Metodología: Una vez que el psic…" at bounding box center [617, 205] width 860 height 47
copy div "Aplicación de evaluaciones Pre a NN"
click at [1037, 111] on icon "close" at bounding box center [1044, 114] width 14 height 14
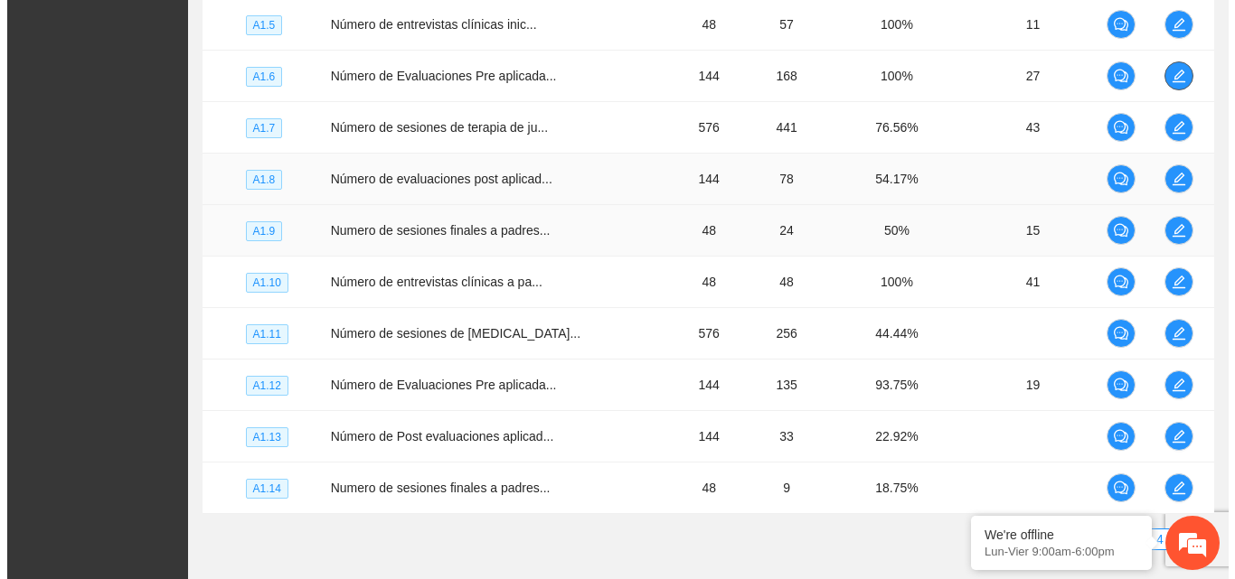
scroll to position [513, 0]
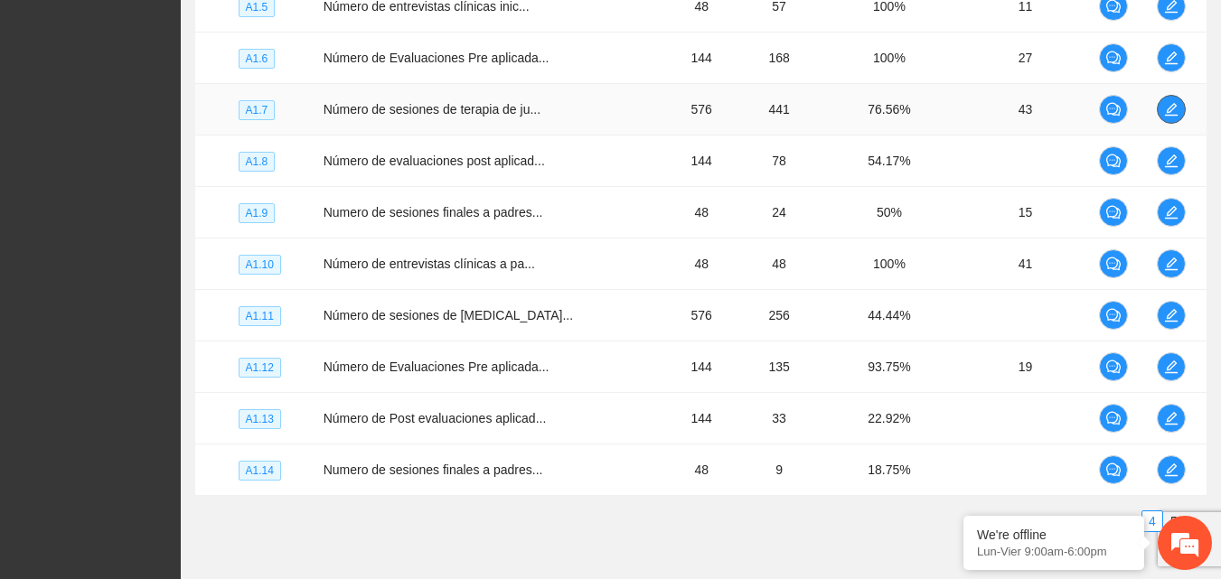
click at [1176, 112] on icon "edit" at bounding box center [1171, 109] width 14 height 14
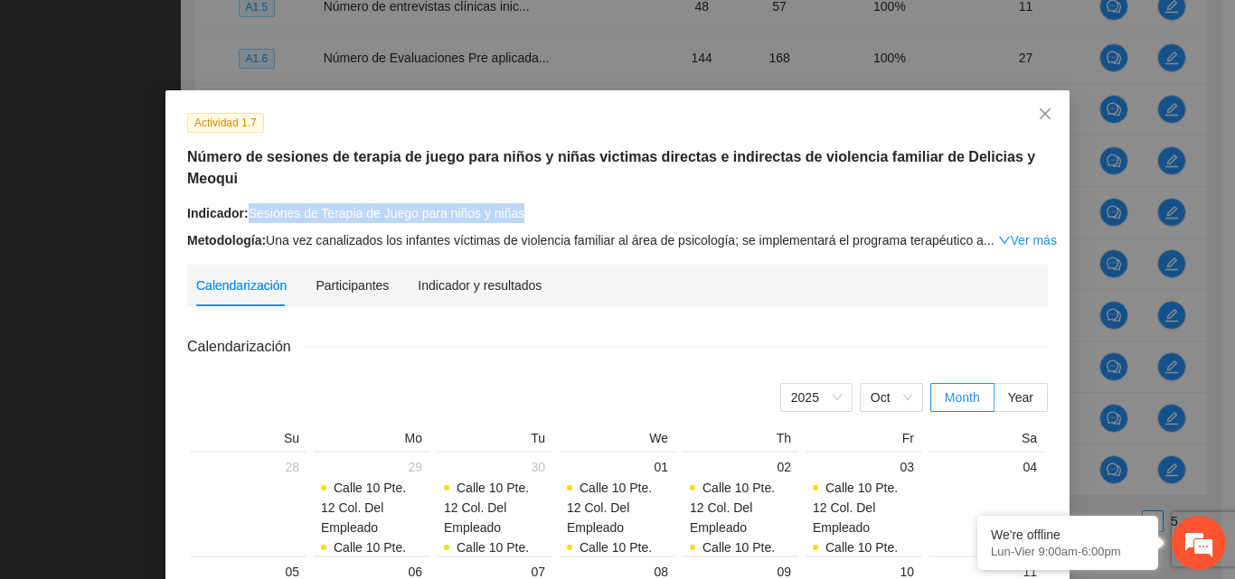
drag, startPoint x: 512, startPoint y: 190, endPoint x: 249, endPoint y: 192, distance: 262.1
click at [242, 203] on div "Indicador: Sesiones de Terapia de Juego para niños y niñas" at bounding box center [617, 213] width 860 height 20
copy div "Sesiones de Terapia de Juego para niños y niñas"
click at [1039, 118] on icon "close" at bounding box center [1044, 113] width 11 height 11
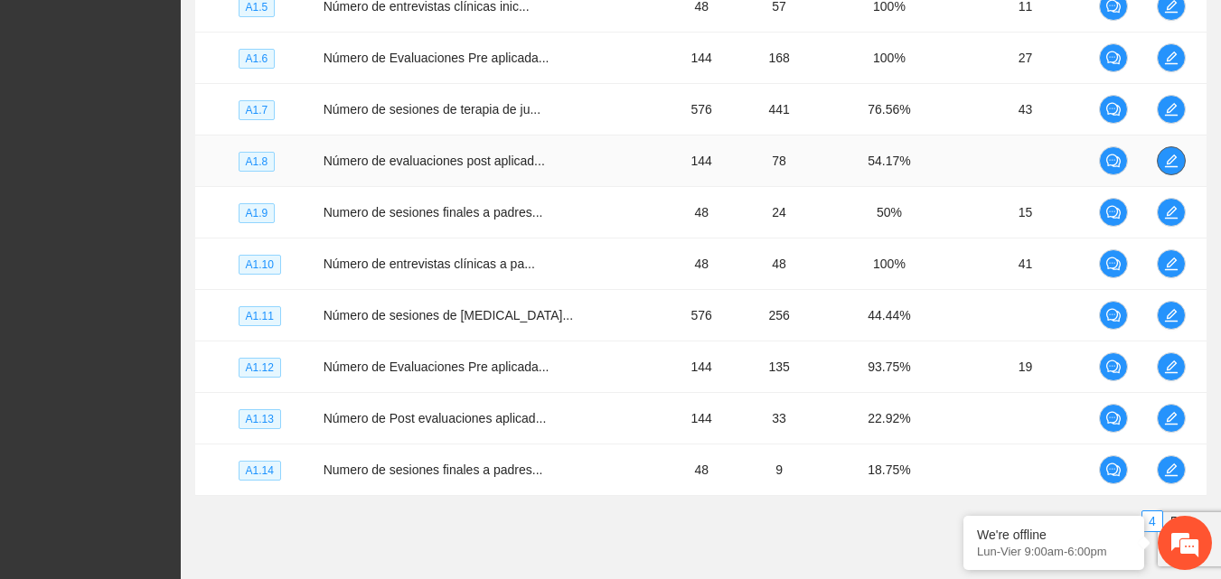
click at [1168, 164] on icon "edit" at bounding box center [1171, 161] width 13 height 13
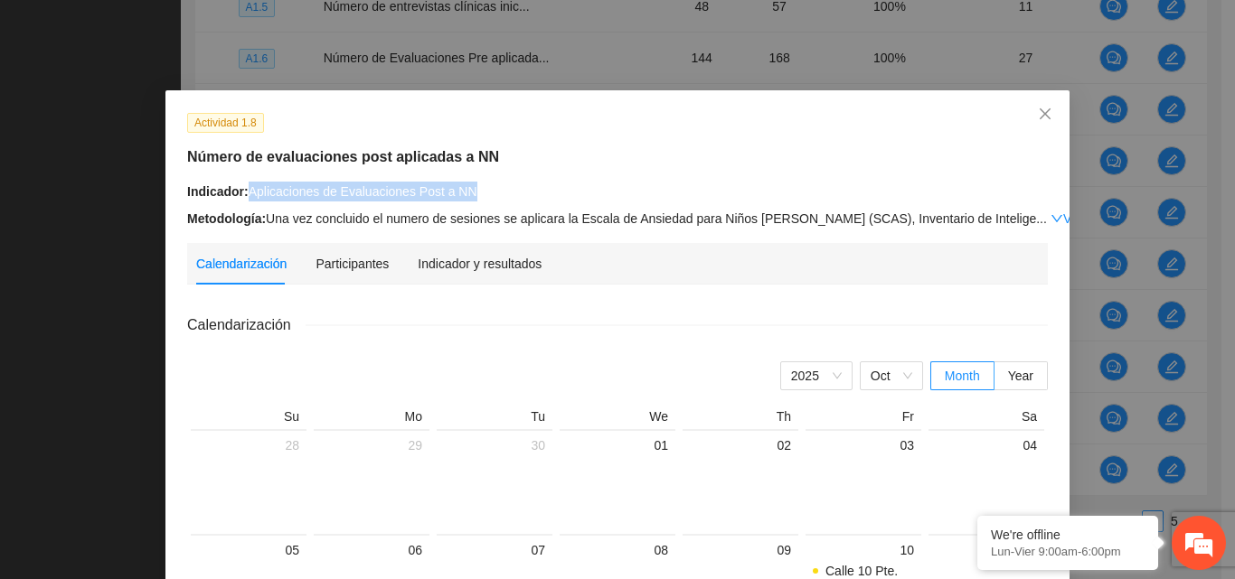
drag, startPoint x: 474, startPoint y: 187, endPoint x: 280, endPoint y: 181, distance: 193.5
click at [241, 190] on div "Indicador: Aplicaciones de Evaluaciones Post a NN" at bounding box center [617, 192] width 860 height 20
copy div "Aplicaciones de Evaluaciones Post a NN"
click at [1042, 119] on icon "close" at bounding box center [1044, 113] width 11 height 11
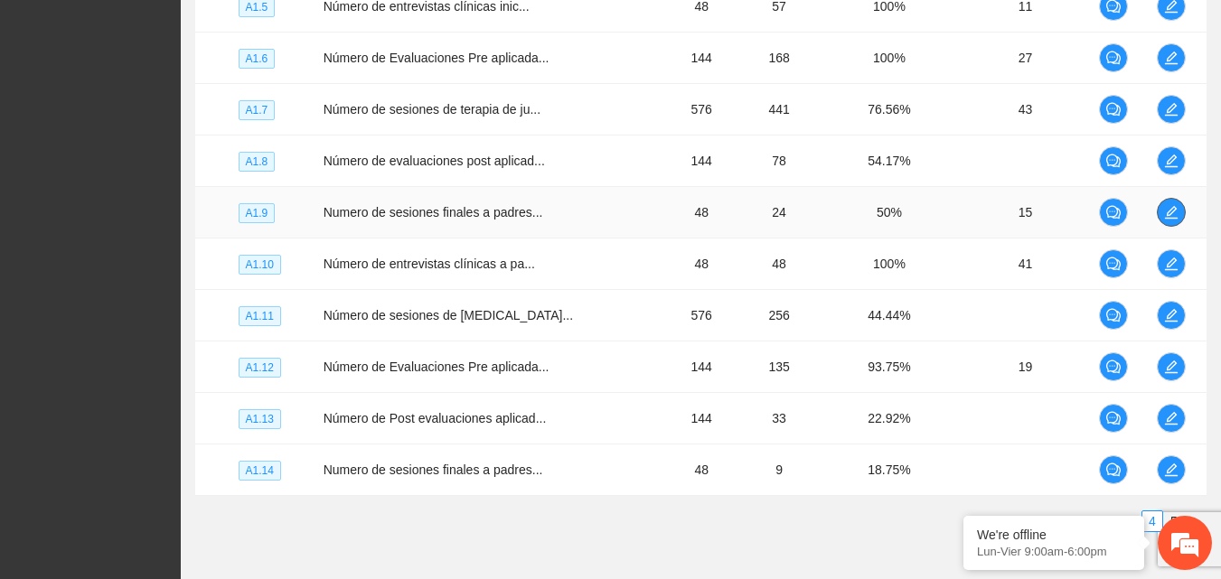
click at [1178, 216] on span "edit" at bounding box center [1171, 212] width 27 height 14
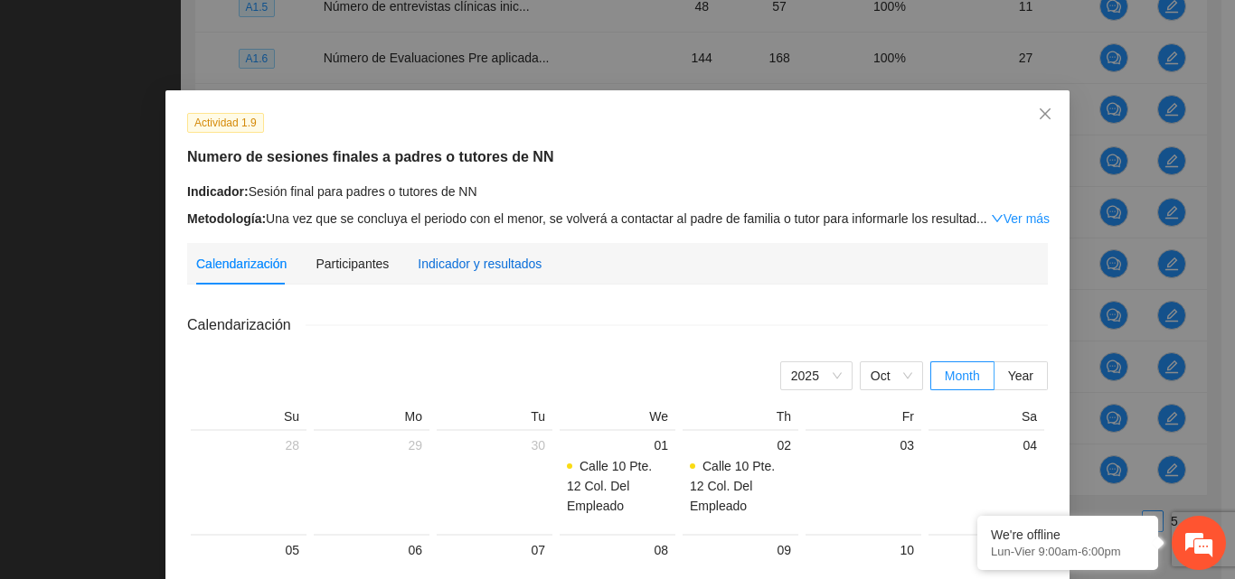
click at [484, 265] on div "Indicador y resultados" at bounding box center [480, 264] width 124 height 20
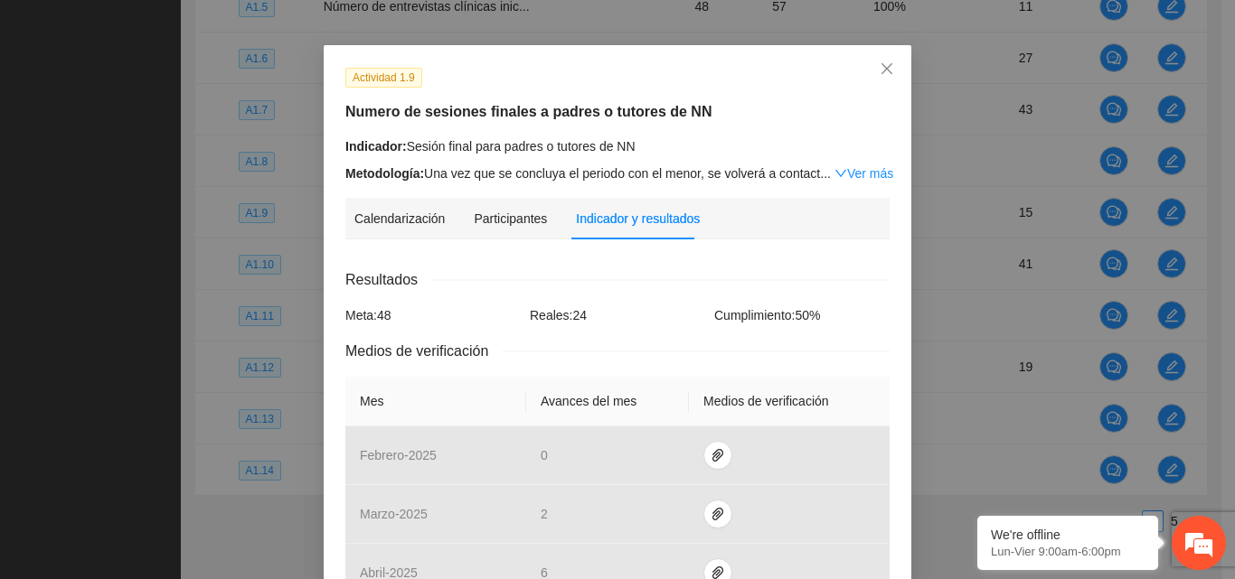
scroll to position [0, 0]
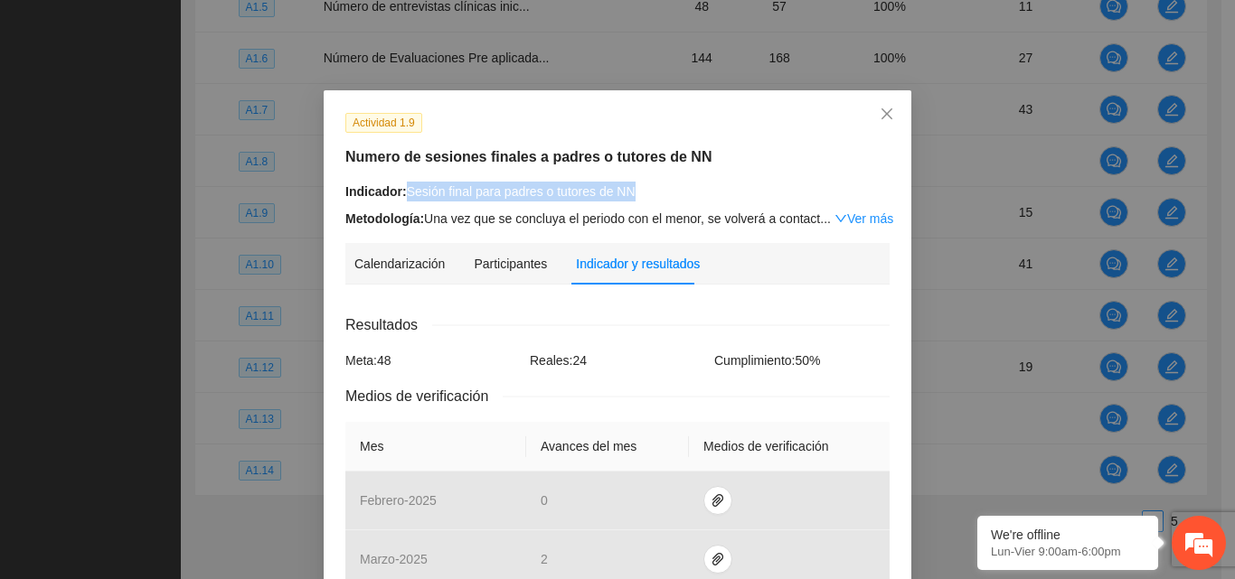
drag, startPoint x: 627, startPoint y: 186, endPoint x: 402, endPoint y: 192, distance: 225.1
click at [402, 192] on div "Indicador: Sesión final para padres o tutores de NN" at bounding box center [617, 192] width 544 height 20
copy div "Sesión final para padres o tutores de NN"
click at [881, 116] on icon "close" at bounding box center [886, 113] width 11 height 11
